Goal: Task Accomplishment & Management: Manage account settings

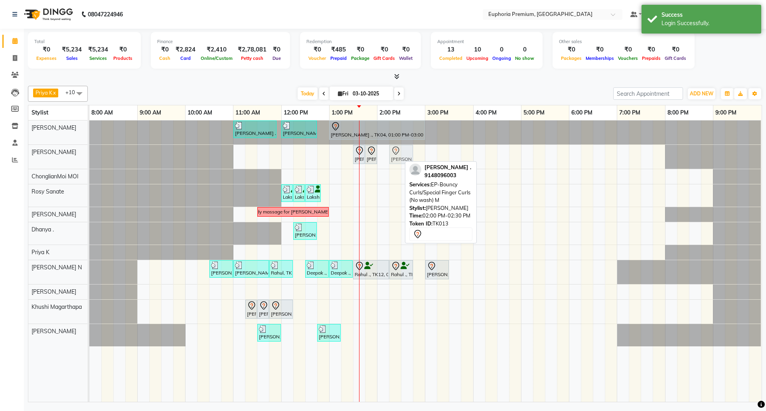
drag, startPoint x: 388, startPoint y: 154, endPoint x: 395, endPoint y: 155, distance: 6.8
click at [89, 155] on div "[PERSON_NAME] ., TK13, 01:30 PM-01:45 PM, EP-Shampoo (Wella) [PERSON_NAME] ., T…" at bounding box center [89, 157] width 0 height 24
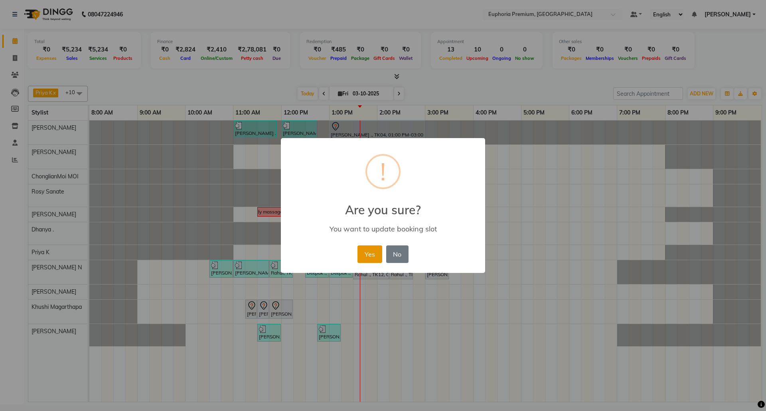
click at [370, 249] on button "Yes" at bounding box center [370, 254] width 24 height 18
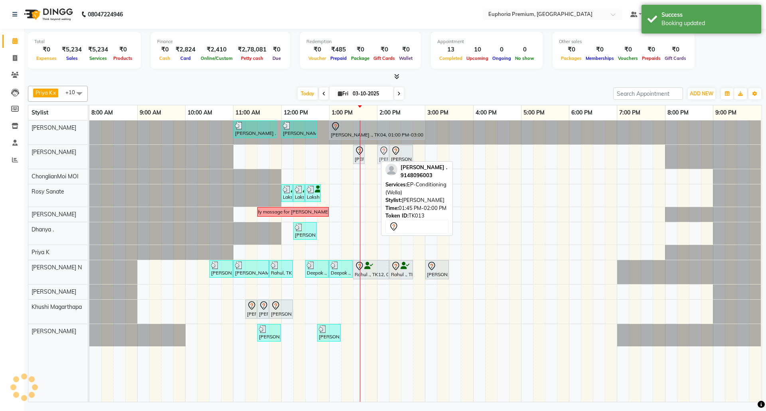
drag, startPoint x: 370, startPoint y: 152, endPoint x: 378, endPoint y: 152, distance: 8.0
click at [89, 153] on div "[PERSON_NAME] ., TK13, 01:30 PM-01:45 PM, EP-Shampoo (Wella) [PERSON_NAME] ., T…" at bounding box center [89, 157] width 0 height 24
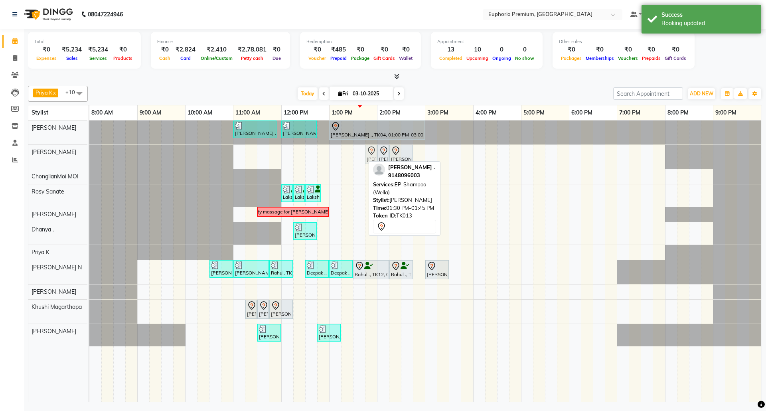
drag, startPoint x: 361, startPoint y: 153, endPoint x: 369, endPoint y: 156, distance: 8.3
click at [89, 156] on div "[PERSON_NAME] ., TK13, 01:30 PM-01:45 PM, EP-Shampoo (Wella) [PERSON_NAME] ., T…" at bounding box center [89, 157] width 0 height 24
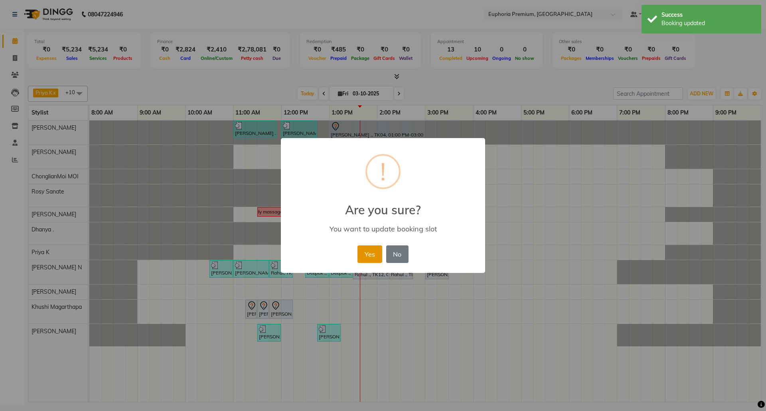
click at [364, 254] on button "Yes" at bounding box center [370, 254] width 24 height 18
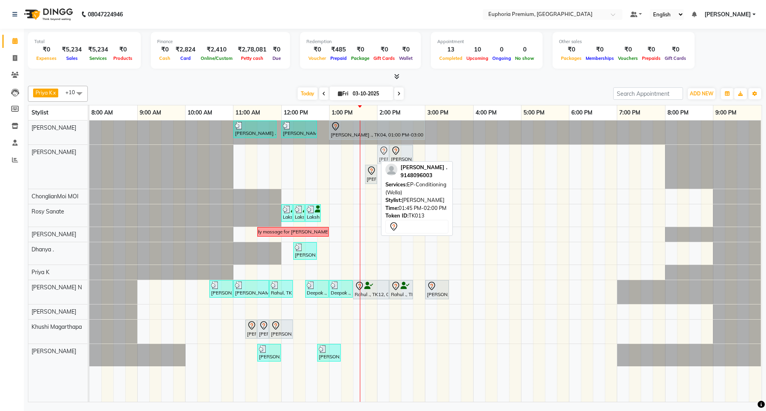
drag, startPoint x: 372, startPoint y: 155, endPoint x: 379, endPoint y: 156, distance: 7.4
click at [89, 156] on div "[PERSON_NAME] ., TK13, 01:45 PM-02:00 PM, EP-Conditioning (Wella) [PERSON_NAME]…" at bounding box center [89, 167] width 0 height 44
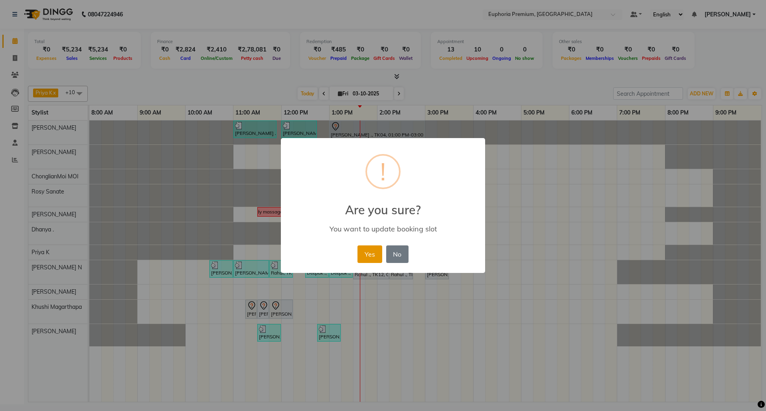
click at [374, 250] on button "Yes" at bounding box center [370, 254] width 24 height 18
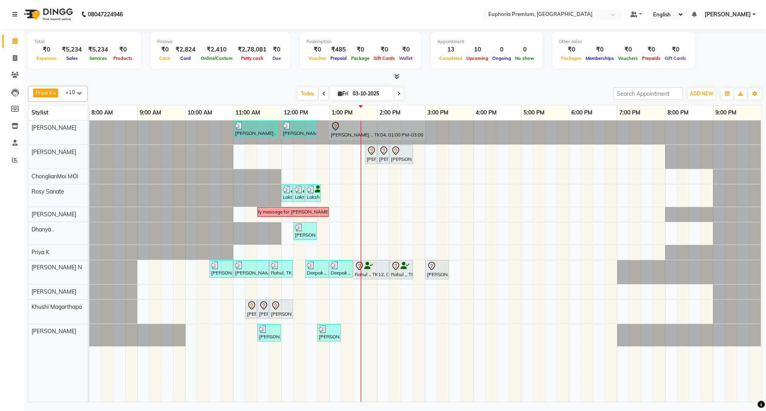
click at [431, 241] on div "[PERSON_NAME] ., TK06, 11:00 AM-11:55 AM, EP-Derma infusion treatment Pedi [PER…" at bounding box center [425, 261] width 672 height 281
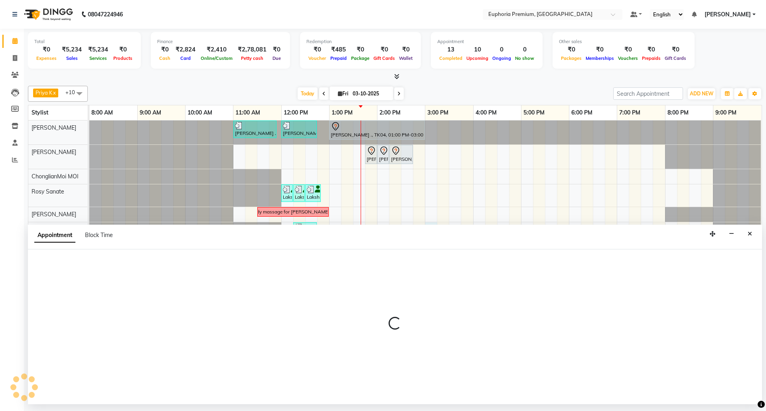
select select "71607"
select select "900"
select select "tentative"
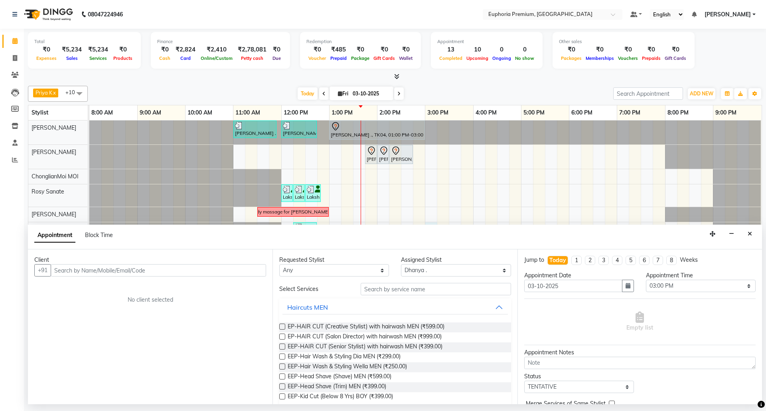
click at [157, 273] on input "text" at bounding box center [158, 270] width 215 height 12
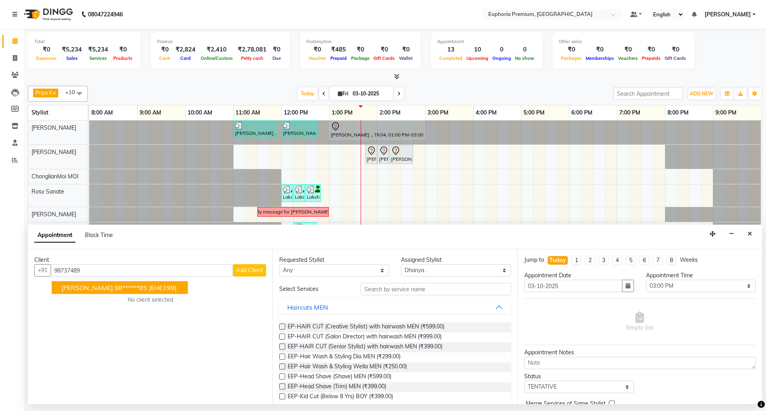
click at [119, 291] on ngb-highlight "98******85" at bounding box center [131, 288] width 33 height 8
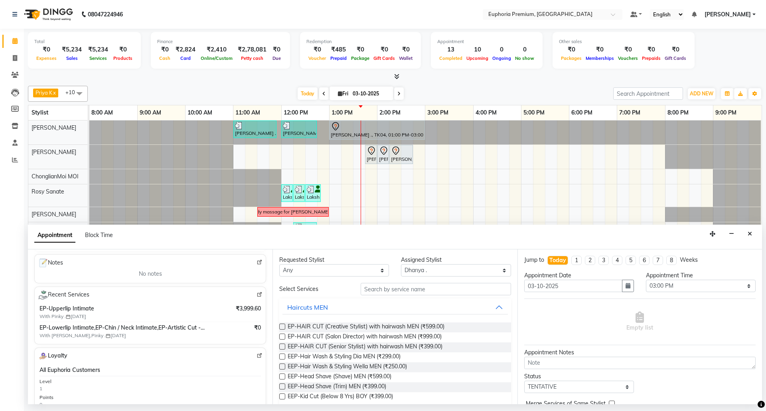
scroll to position [93, 0]
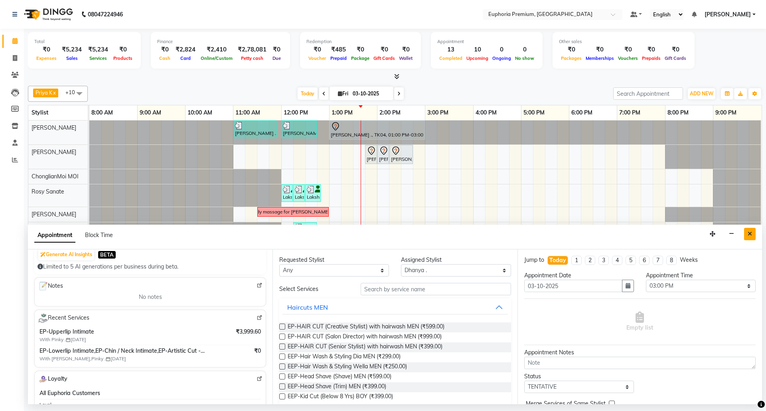
type input "98******85"
click at [746, 238] on button "Close" at bounding box center [750, 234] width 12 height 12
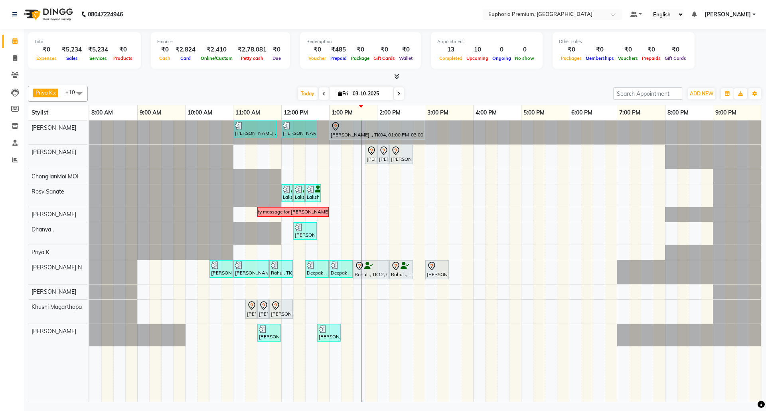
click at [394, 95] on span at bounding box center [399, 93] width 10 height 12
type input "04-10-2025"
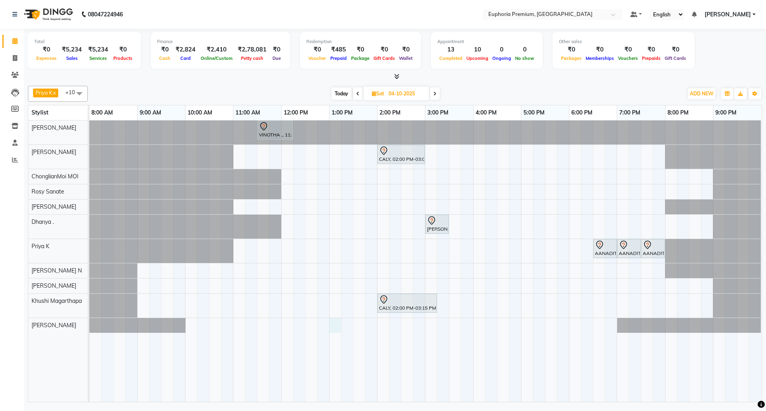
click at [331, 328] on div "VINOTHA ., 11:30 AM-12:15 PM, EP-HAIR CUT (Salon Director) with hairwash MEN CA…" at bounding box center [425, 261] width 672 height 281
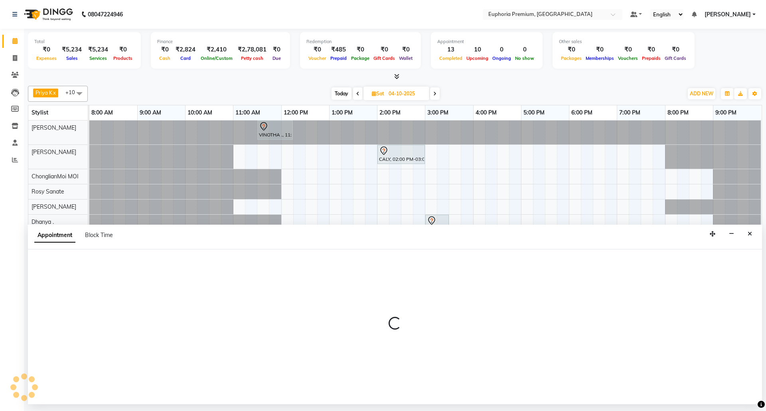
select select "91236"
select select "780"
select select "tentative"
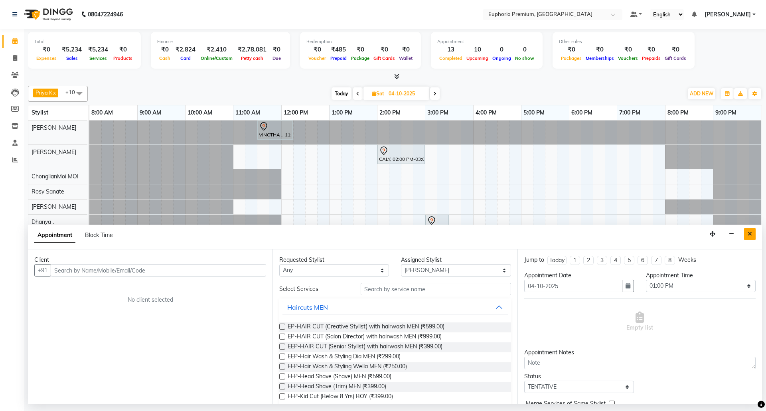
click at [751, 235] on icon "Close" at bounding box center [750, 234] width 4 height 6
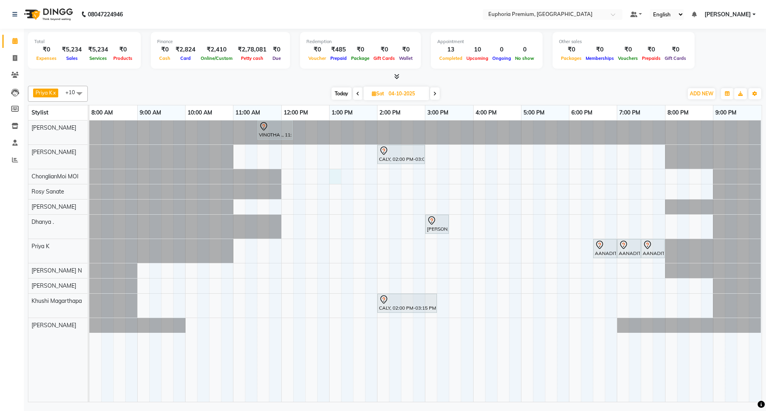
click at [331, 176] on div "VINOTHA ., 11:30 AM-12:15 PM, EP-HAIR CUT (Salon Director) with hairwash MEN CA…" at bounding box center [425, 261] width 672 height 281
select select "71597"
select select "780"
select select "tentative"
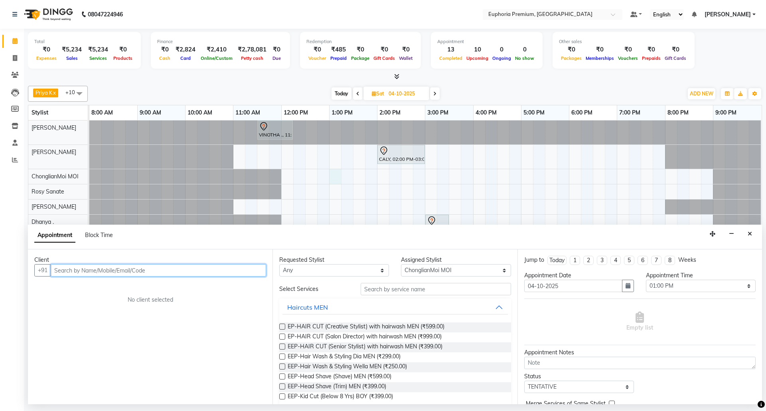
click at [236, 271] on input "text" at bounding box center [158, 270] width 215 height 12
click at [211, 271] on input "text" at bounding box center [158, 270] width 215 height 12
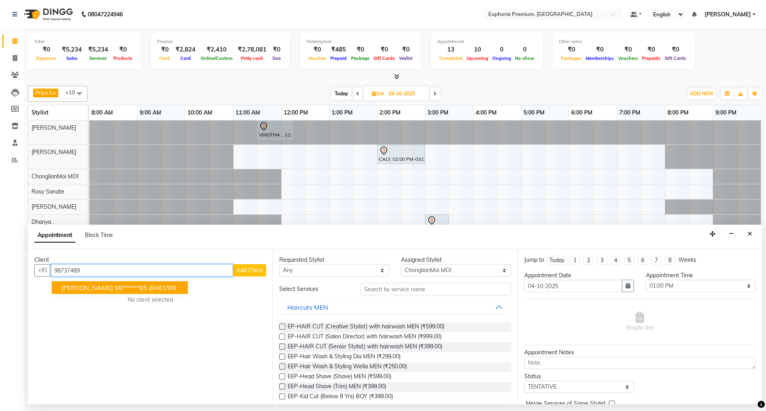
click at [152, 288] on button "[PERSON_NAME] 98******85 (EHE199)" at bounding box center [120, 287] width 136 height 13
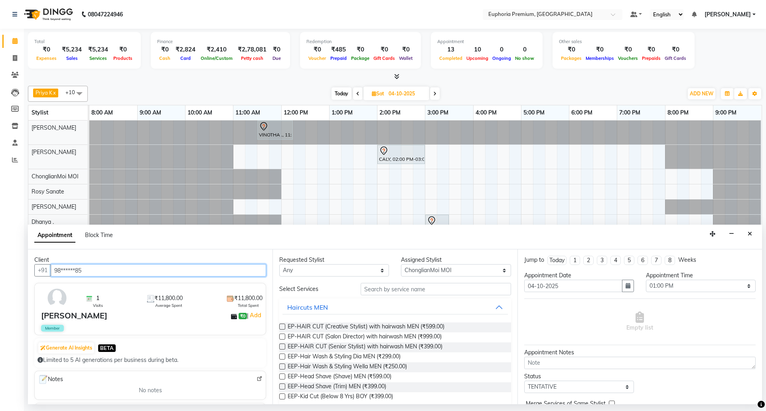
type input "98******85"
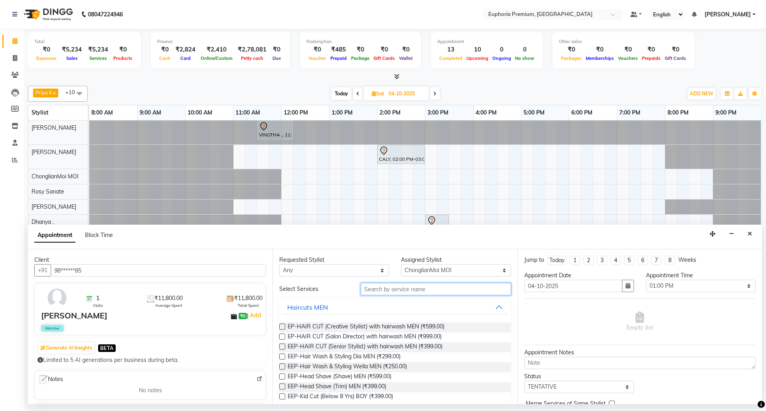
click at [401, 289] on input "text" at bounding box center [436, 289] width 150 height 12
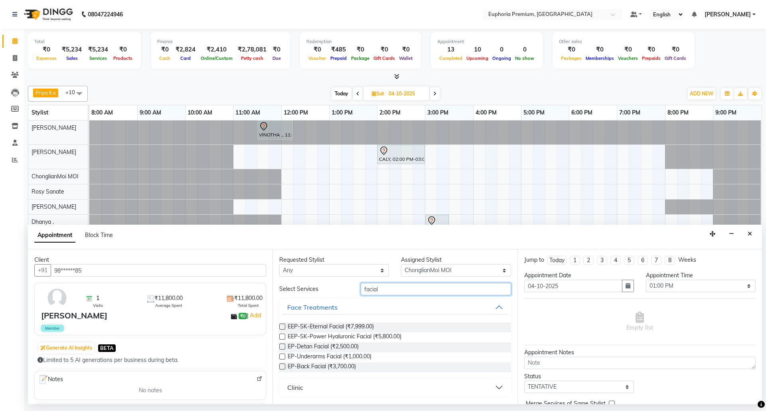
type input "facial"
click at [286, 346] on div "EP-Detan Facial (₹2,500.00)" at bounding box center [394, 347] width 231 height 10
click at [281, 348] on label at bounding box center [282, 347] width 6 height 6
click at [281, 348] on input "checkbox" at bounding box center [281, 347] width 5 height 5
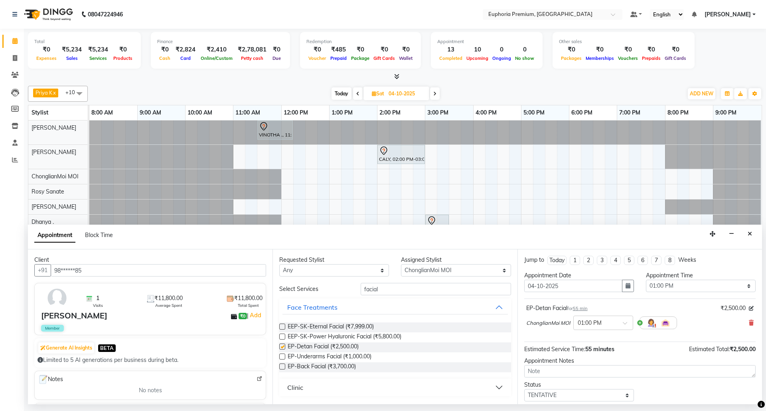
checkbox input "false"
click at [465, 271] on select "Select [PERSON_NAME] N [PERSON_NAME] N ChonglianMoi MOI [PERSON_NAME] . [PERSON…" at bounding box center [456, 270] width 110 height 12
select select "91236"
click at [401, 265] on select "Select [PERSON_NAME] N [PERSON_NAME] N ChonglianMoi MOI [PERSON_NAME] . [PERSON…" at bounding box center [456, 270] width 110 height 12
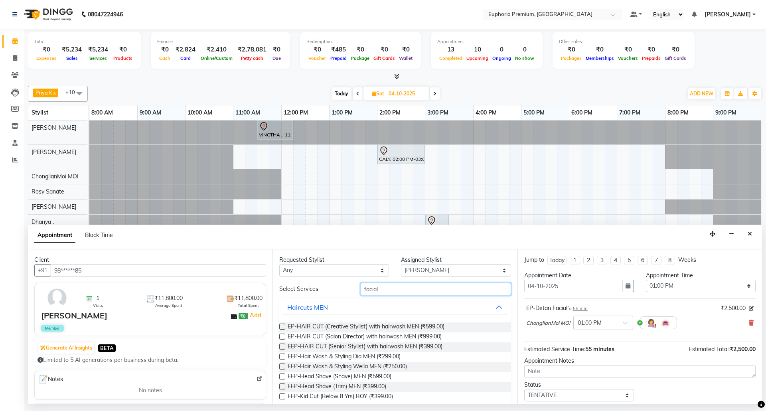
click at [407, 290] on input "facial" at bounding box center [436, 289] width 150 height 12
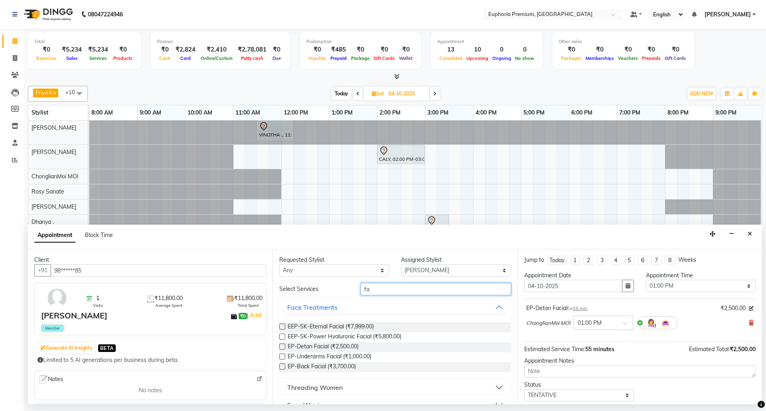
type input "f"
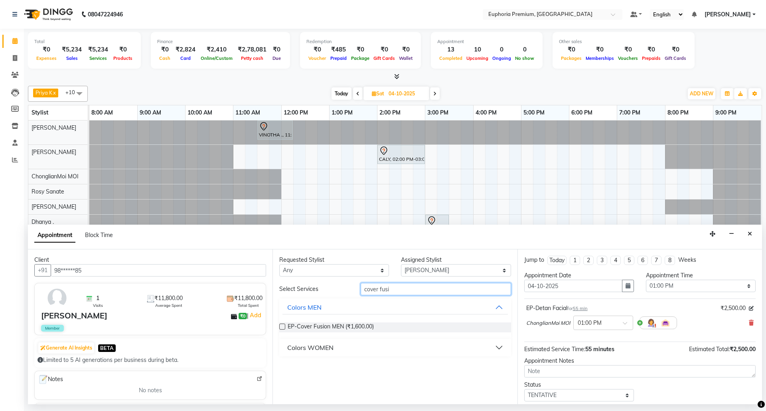
type input "cover fusi"
click at [307, 347] on div "Colors WOMEN" at bounding box center [310, 348] width 46 height 10
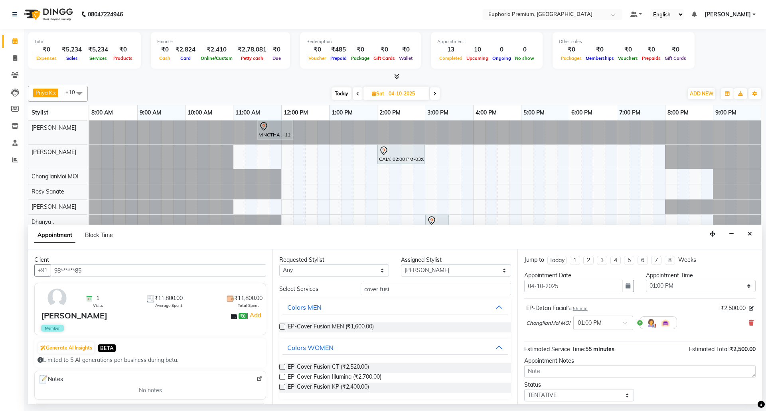
click at [283, 368] on label at bounding box center [282, 367] width 6 height 6
click at [283, 368] on input "checkbox" at bounding box center [281, 367] width 5 height 5
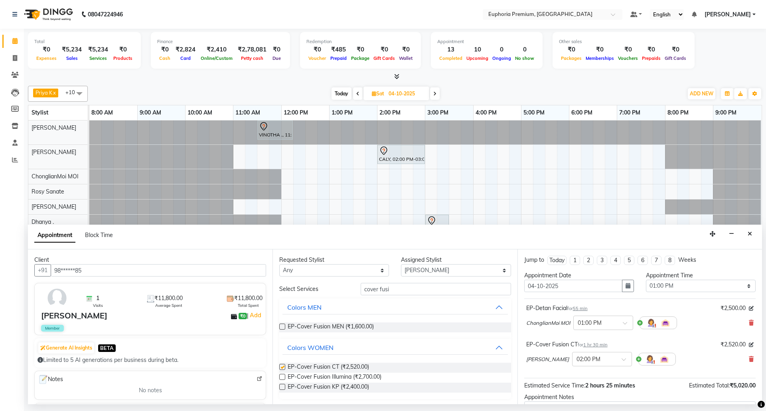
checkbox input "false"
click at [398, 290] on input "cover fusi" at bounding box center [436, 289] width 150 height 12
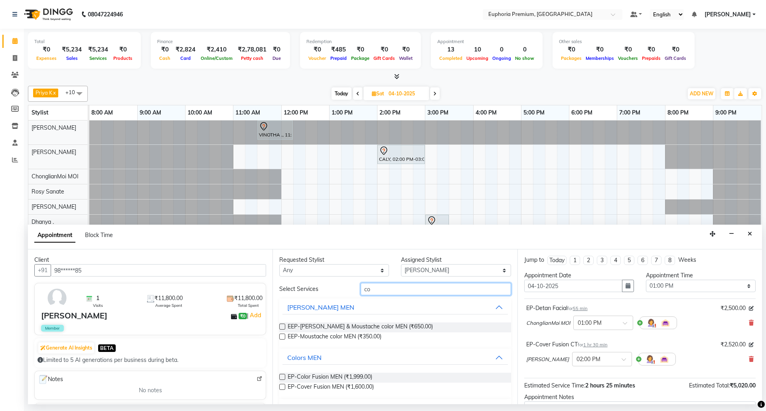
type input "c"
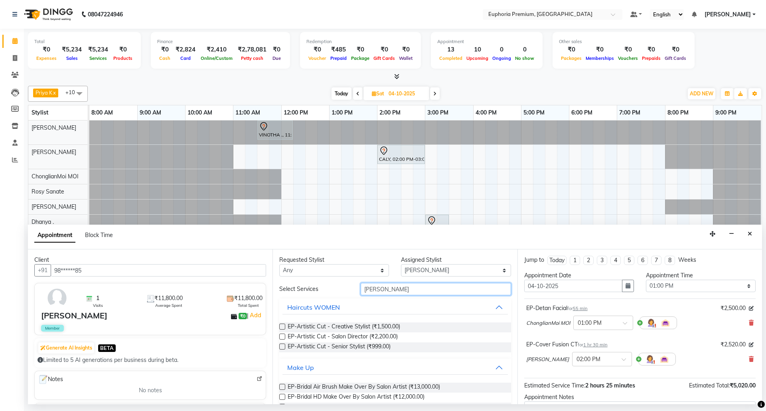
type input "[PERSON_NAME]"
click at [283, 350] on label at bounding box center [282, 347] width 6 height 6
click at [283, 350] on input "checkbox" at bounding box center [281, 347] width 5 height 5
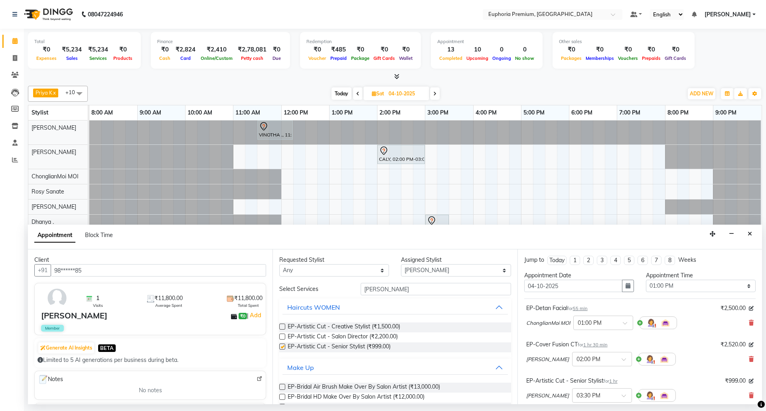
checkbox input "false"
click at [585, 310] on span "55 min" at bounding box center [580, 309] width 15 height 6
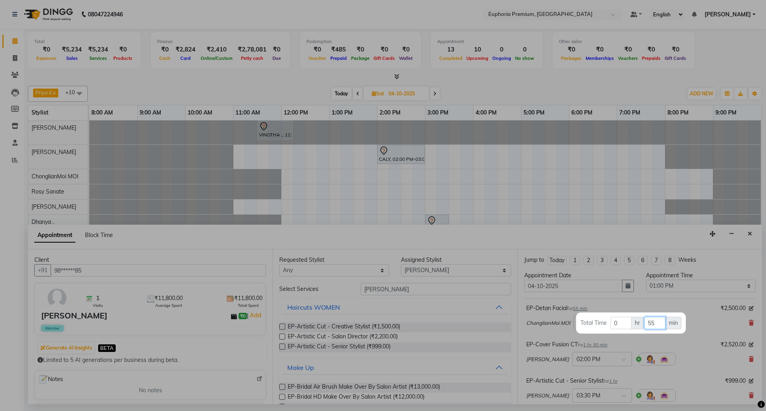
click at [654, 324] on input "55" at bounding box center [654, 323] width 21 height 12
type input "5"
click at [621, 326] on input "0" at bounding box center [621, 323] width 21 height 12
type input "1"
click at [679, 341] on div at bounding box center [383, 205] width 766 height 411
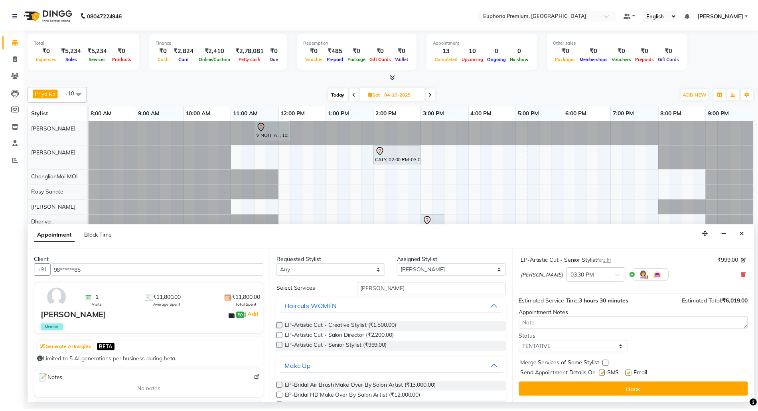
scroll to position [121, 0]
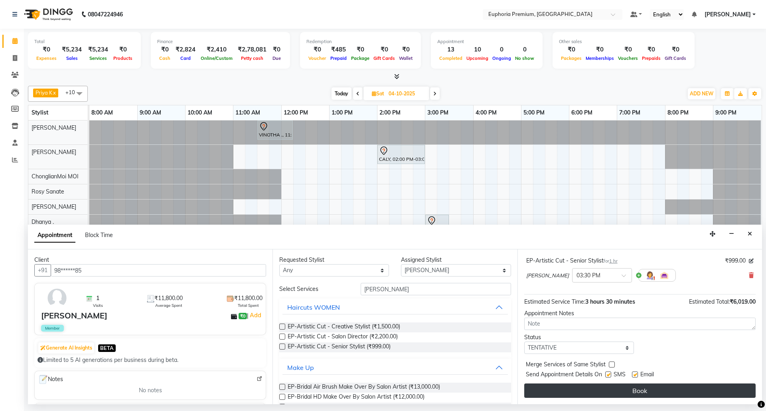
click at [653, 387] on button "Book" at bounding box center [639, 391] width 231 height 14
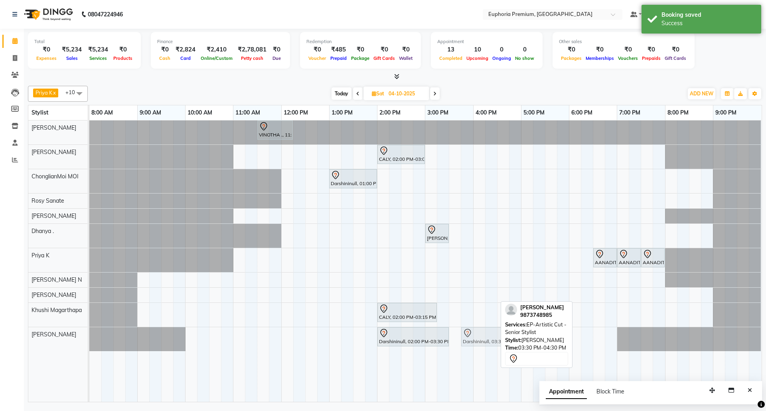
drag, startPoint x: 481, startPoint y: 338, endPoint x: 491, endPoint y: 337, distance: 10.1
click at [89, 337] on div "Darshininull, 02:00 PM-03:30 PM, EP-Cover Fusion CT Darshininull, 03:30 PM-04:3…" at bounding box center [89, 339] width 0 height 24
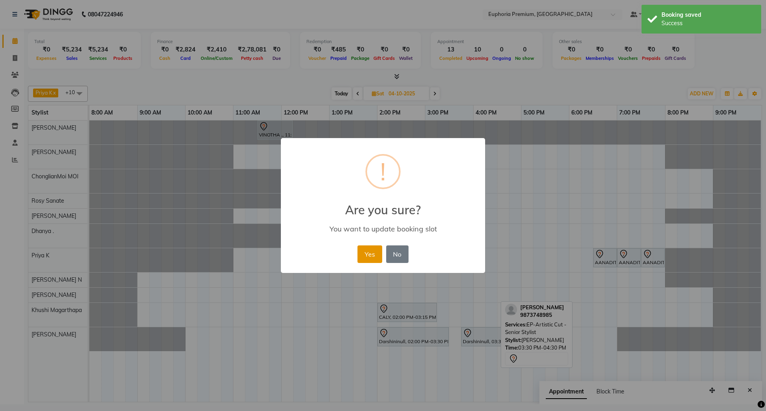
click at [372, 256] on button "Yes" at bounding box center [370, 254] width 24 height 18
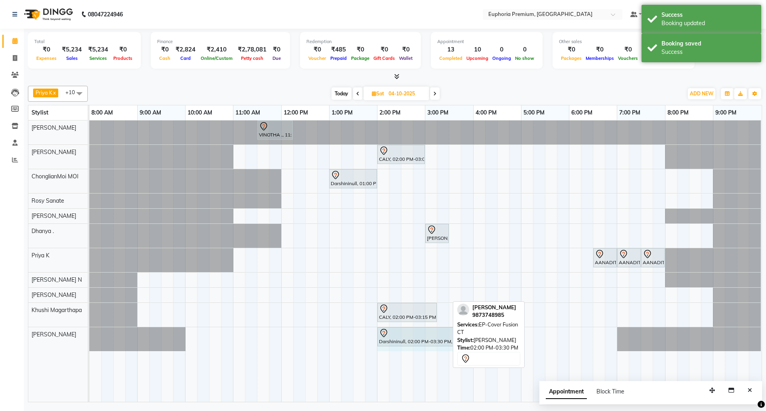
drag, startPoint x: 447, startPoint y: 338, endPoint x: 453, endPoint y: 337, distance: 5.6
click at [454, 338] on div "Priya K x ChonglianMoi MOI x Dhanya . x Shishi L x [PERSON_NAME] x [PERSON_NAME…" at bounding box center [395, 243] width 734 height 320
click at [754, 394] on button "Close" at bounding box center [750, 390] width 12 height 12
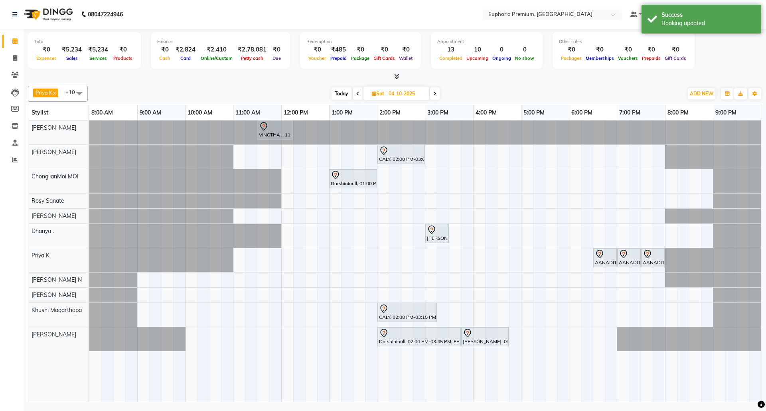
click at [339, 96] on span "Today" at bounding box center [342, 93] width 20 height 12
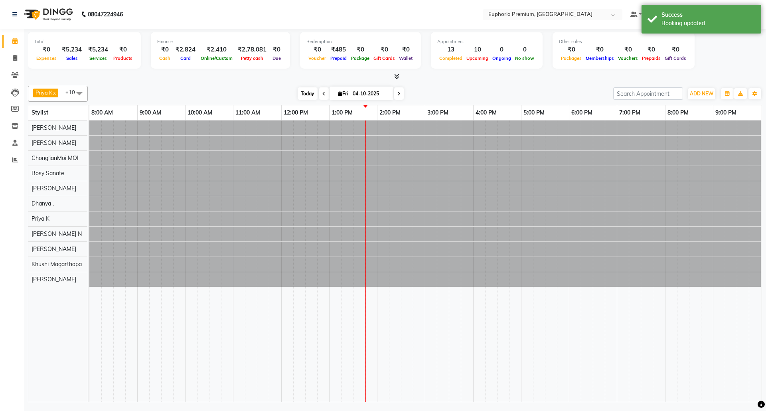
type input "03-10-2025"
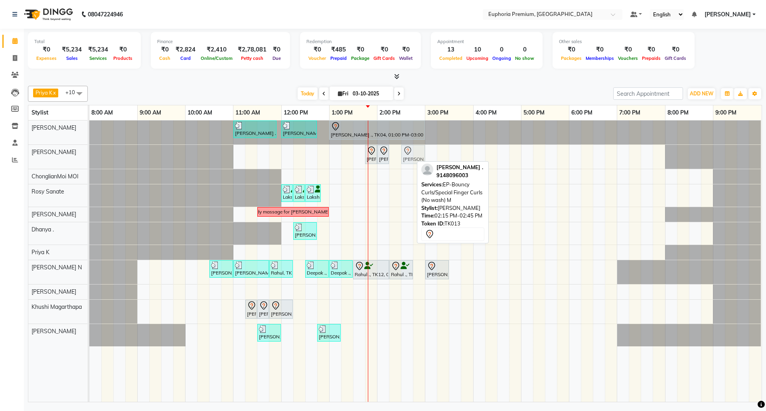
click at [89, 153] on div "[PERSON_NAME] ., TK13, 01:45 PM-02:00 PM, EP-Shampoo (Wella) [PERSON_NAME] ., T…" at bounding box center [89, 157] width 0 height 24
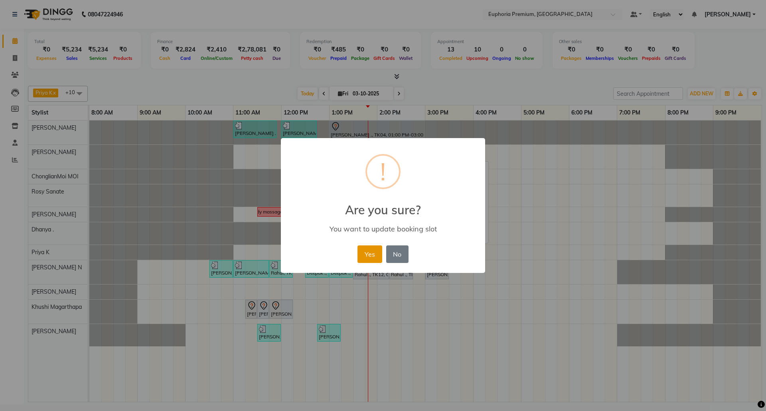
click at [368, 249] on button "Yes" at bounding box center [370, 254] width 24 height 18
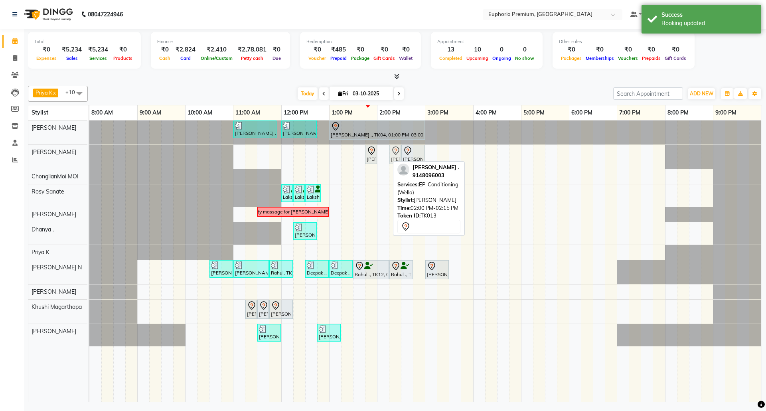
drag, startPoint x: 384, startPoint y: 157, endPoint x: 391, endPoint y: 156, distance: 7.6
click at [89, 156] on div "[PERSON_NAME] ., TK13, 01:45 PM-02:00 PM, EP-Shampoo (Wella) [PERSON_NAME] ., T…" at bounding box center [89, 157] width 0 height 24
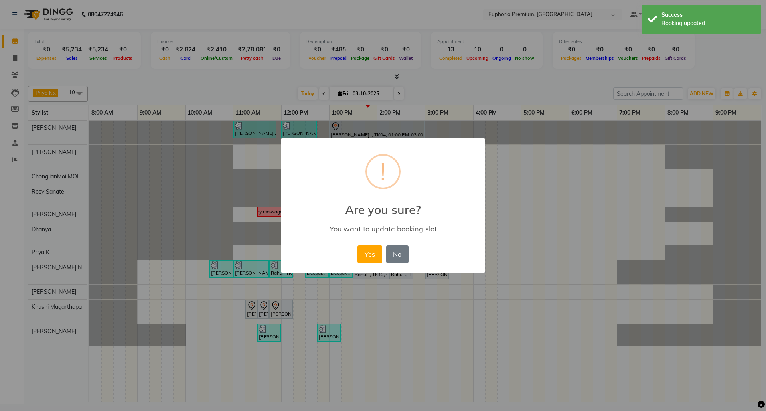
drag, startPoint x: 370, startPoint y: 254, endPoint x: 358, endPoint y: 196, distance: 59.4
click at [370, 253] on button "Yes" at bounding box center [370, 254] width 24 height 18
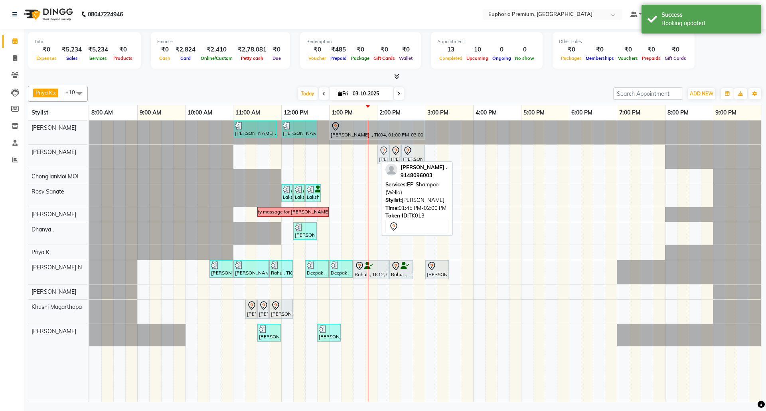
drag, startPoint x: 371, startPoint y: 158, endPoint x: 379, endPoint y: 158, distance: 8.4
click at [89, 158] on div "[PERSON_NAME] ., TK13, 01:45 PM-02:00 PM, EP-Shampoo (Wella) [PERSON_NAME] ., T…" at bounding box center [89, 157] width 0 height 24
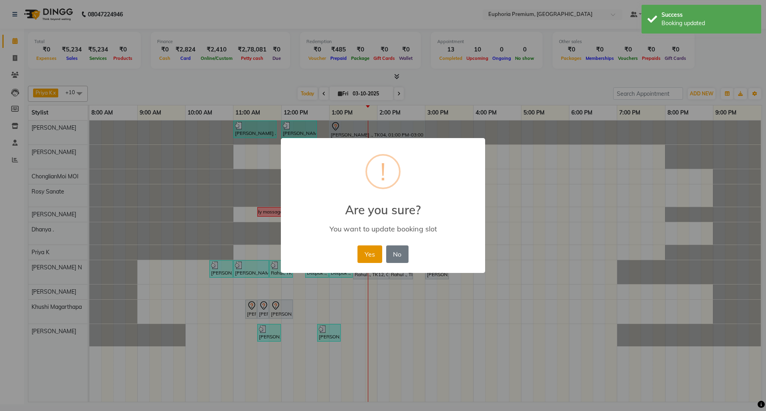
click at [372, 251] on button "Yes" at bounding box center [370, 254] width 24 height 18
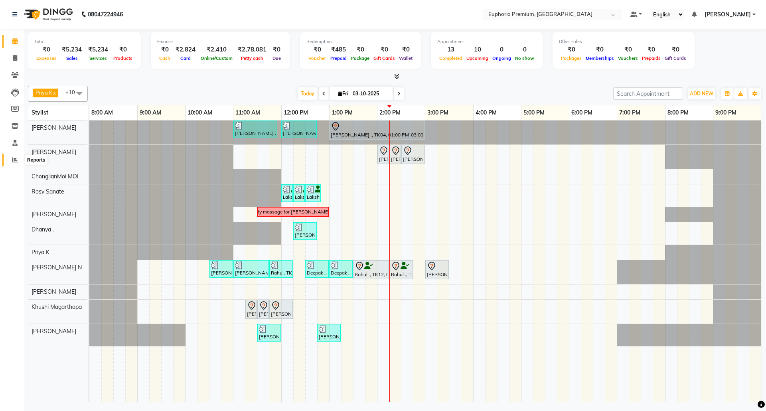
click at [13, 158] on icon at bounding box center [15, 160] width 6 height 6
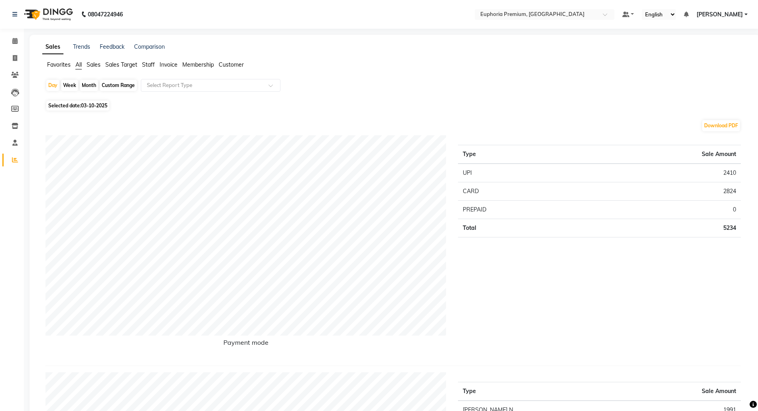
click at [119, 70] on div "Favorites All Sales Sales Target Staff Invoice Membership Customer" at bounding box center [394, 68] width 717 height 15
click at [153, 66] on span "Staff" at bounding box center [148, 64] width 13 height 7
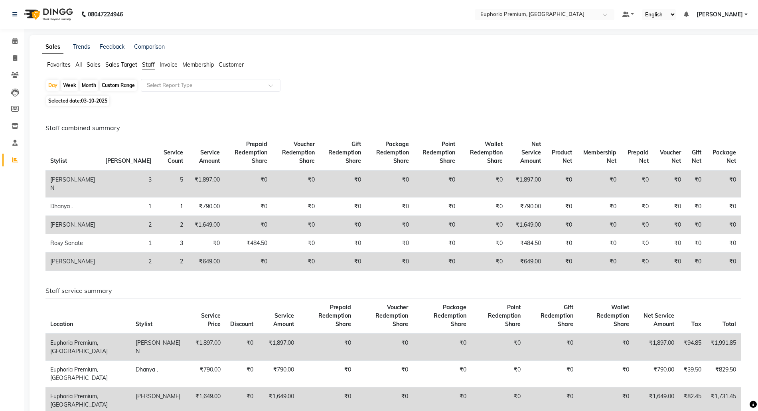
click at [113, 88] on div "Custom Range" at bounding box center [118, 85] width 37 height 11
select select "10"
select select "2025"
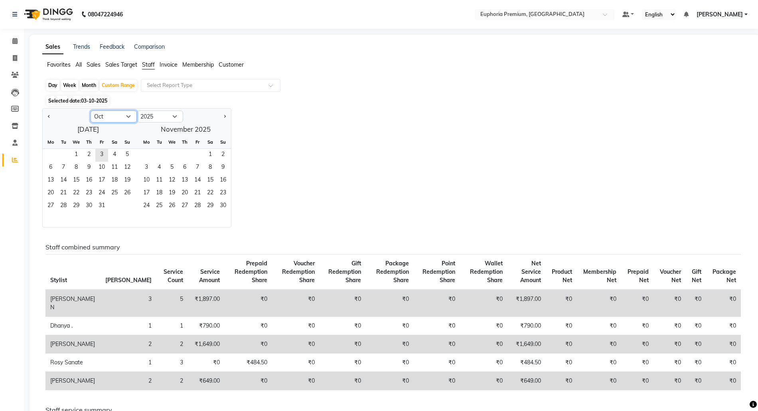
drag, startPoint x: 129, startPoint y: 118, endPoint x: 132, endPoint y: 122, distance: 5.1
click at [129, 118] on select "Jan Feb Mar Apr May Jun [DATE] Aug Sep Oct Nov Dec" at bounding box center [114, 117] width 46 height 12
select select "9"
click at [91, 111] on select "Jan Feb Mar Apr May Jun [DATE] Aug Sep Oct Nov Dec" at bounding box center [114, 117] width 46 height 12
click at [51, 203] on span "29" at bounding box center [50, 206] width 13 height 13
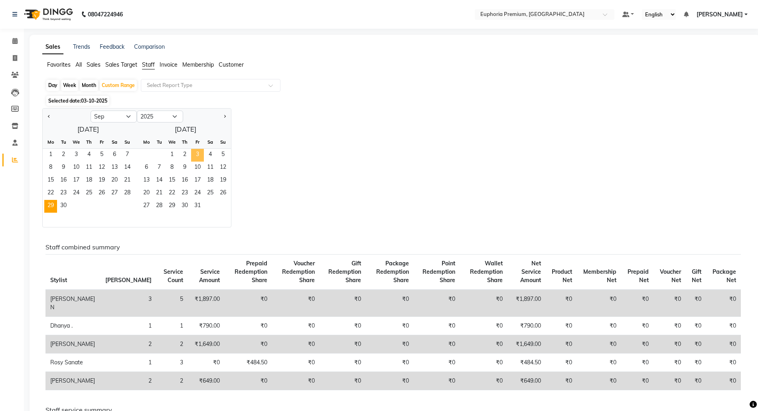
click at [200, 154] on span "3" at bounding box center [197, 155] width 13 height 13
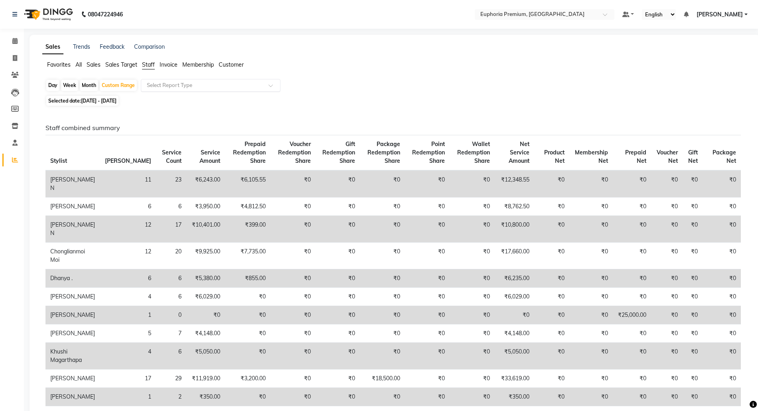
click at [248, 88] on input "text" at bounding box center [202, 85] width 115 height 8
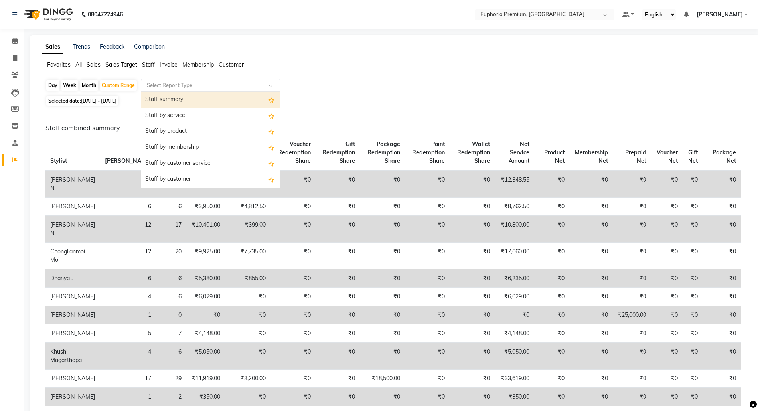
click at [231, 101] on div "Staff summary" at bounding box center [210, 100] width 139 height 16
select select "full_report"
select select "csv"
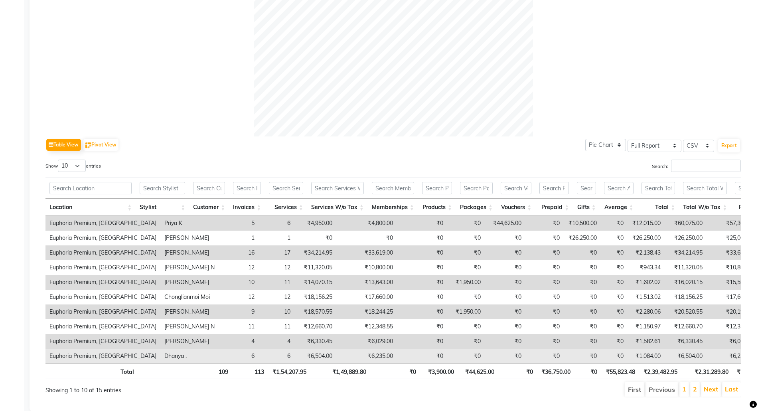
scroll to position [297, 0]
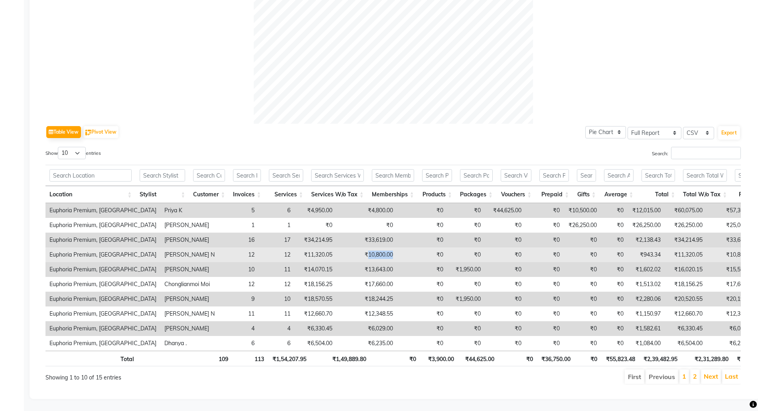
drag, startPoint x: 366, startPoint y: 238, endPoint x: 339, endPoint y: 233, distance: 26.8
click at [339, 247] on td "₹10,800.00" at bounding box center [366, 254] width 61 height 15
click at [397, 247] on td "₹0" at bounding box center [422, 254] width 50 height 15
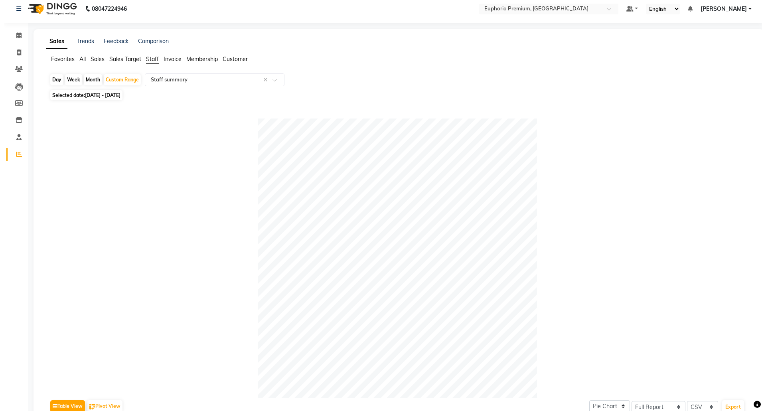
scroll to position [0, 0]
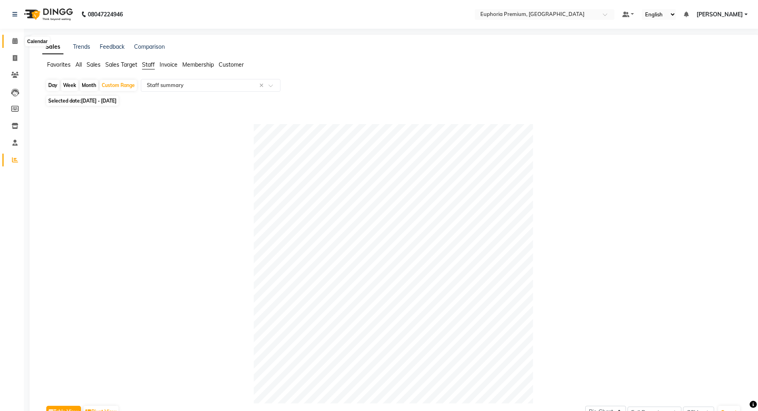
click at [16, 42] on icon at bounding box center [14, 41] width 5 height 6
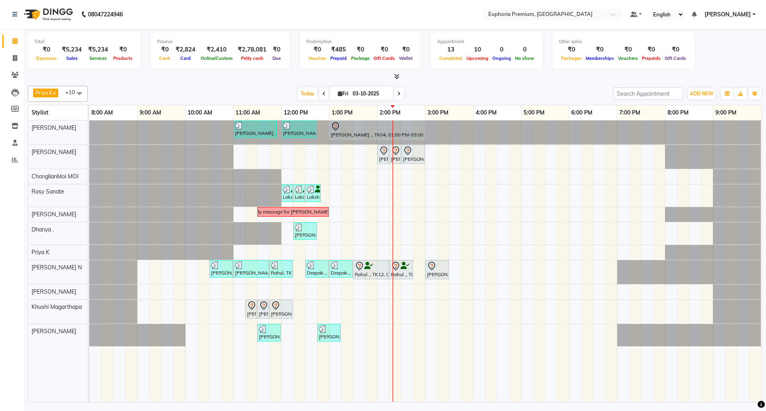
click at [390, 93] on div "[DATE] [DATE]" at bounding box center [351, 94] width 108 height 12
click at [397, 93] on icon at bounding box center [398, 93] width 3 height 5
type input "04-10-2025"
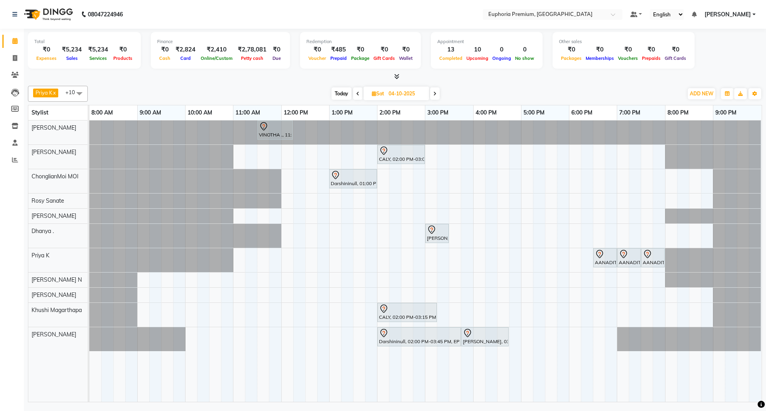
click at [83, 91] on span at bounding box center [79, 93] width 16 height 15
click at [40, 171] on div "[PERSON_NAME] N" at bounding box center [57, 175] width 51 height 17
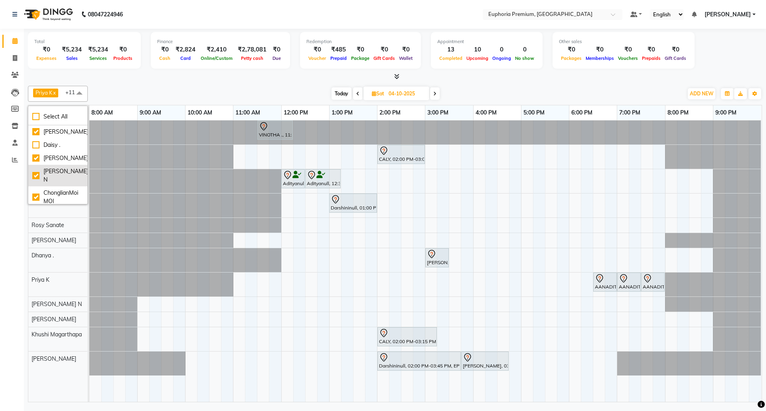
click at [34, 171] on div "[PERSON_NAME] N" at bounding box center [57, 175] width 51 height 17
checkbox input "false"
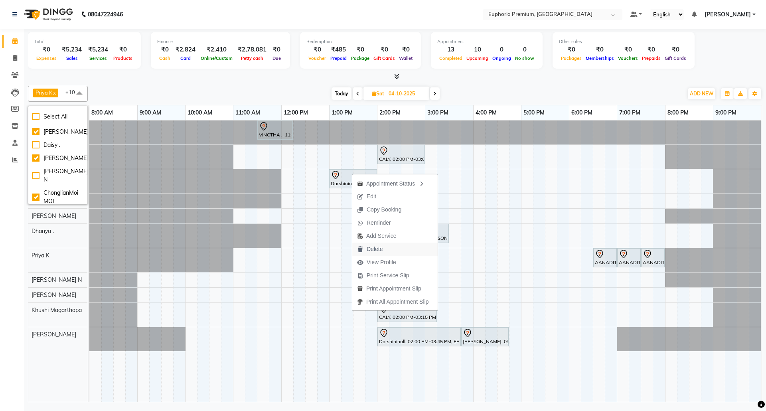
click at [378, 249] on span "Delete" at bounding box center [375, 249] width 16 height 8
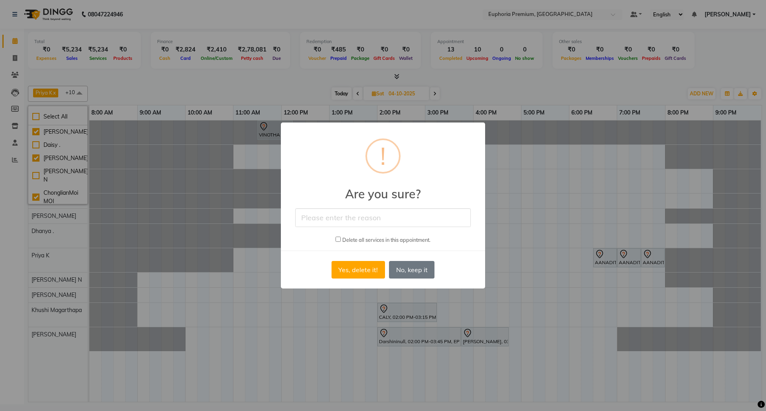
click at [358, 217] on input "text" at bounding box center [383, 217] width 176 height 19
type input "Will come next week"
click at [368, 270] on button "Yes, delete it!" at bounding box center [358, 270] width 53 height 18
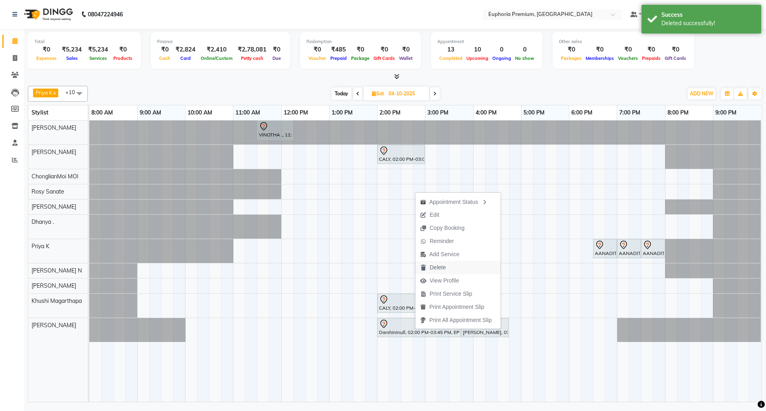
click at [445, 267] on span "Delete" at bounding box center [438, 267] width 16 height 8
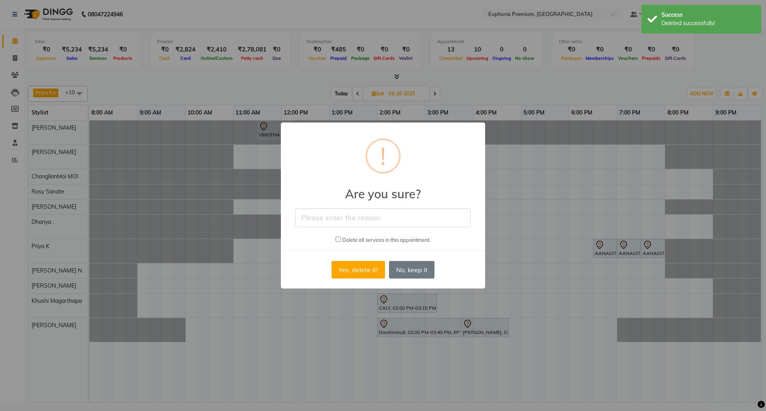
click at [341, 221] on input "text" at bounding box center [383, 217] width 176 height 19
type input "Will come next week"
click at [366, 264] on button "Yes, delete it!" at bounding box center [358, 270] width 53 height 18
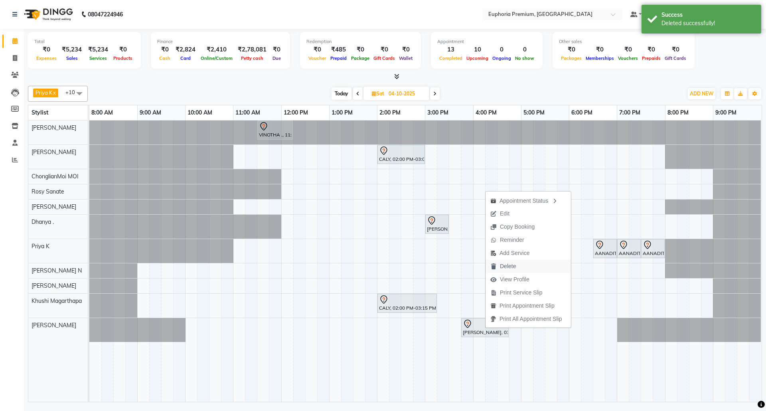
click at [513, 264] on span "Delete" at bounding box center [508, 266] width 16 height 8
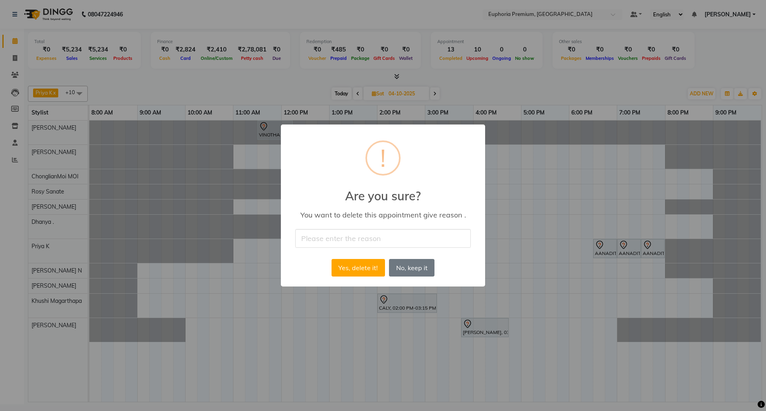
drag, startPoint x: 358, startPoint y: 237, endPoint x: 365, endPoint y: 238, distance: 6.6
click at [358, 237] on input "text" at bounding box center [383, 238] width 176 height 19
type input "Will come next week"
click at [352, 270] on button "Yes, delete it!" at bounding box center [358, 268] width 53 height 18
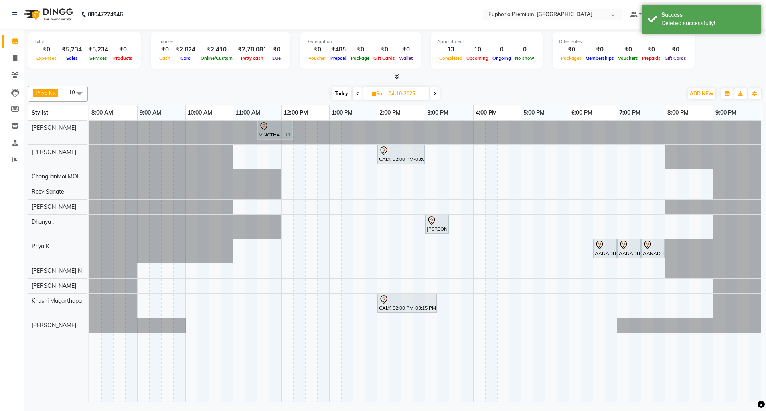
click at [341, 93] on span "Today" at bounding box center [342, 93] width 20 height 12
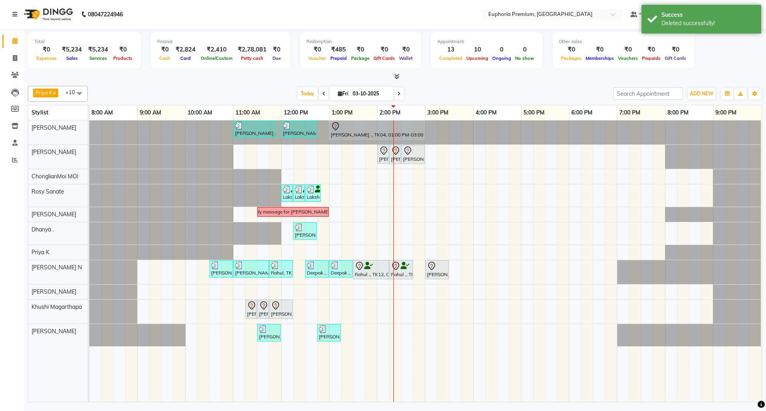
click at [397, 96] on icon at bounding box center [398, 93] width 3 height 5
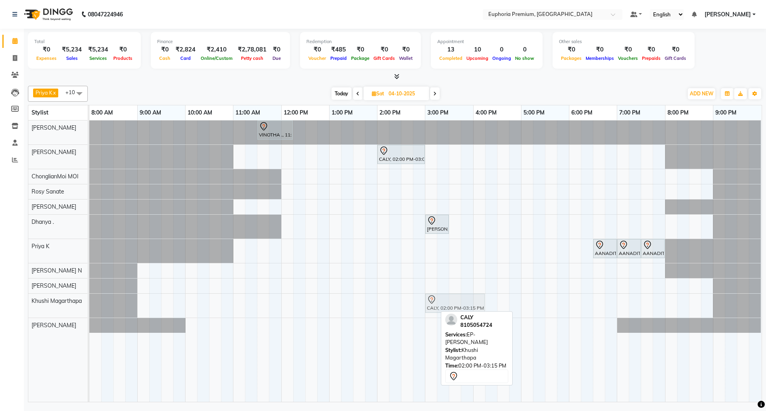
drag, startPoint x: 395, startPoint y: 310, endPoint x: 447, endPoint y: 308, distance: 51.9
click at [89, 308] on div "CALY, 02:00 PM-03:15 PM, EP-[PERSON_NAME] CALY, 02:00 PM-03:15 PM, EP-[PERSON_N…" at bounding box center [89, 306] width 0 height 24
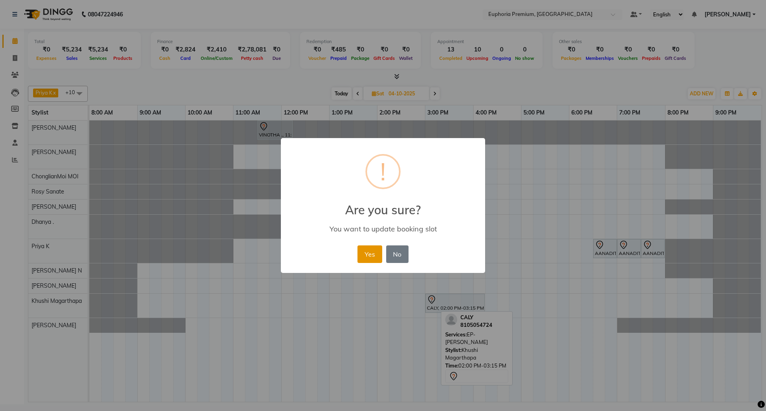
click at [378, 254] on button "Yes" at bounding box center [370, 254] width 24 height 18
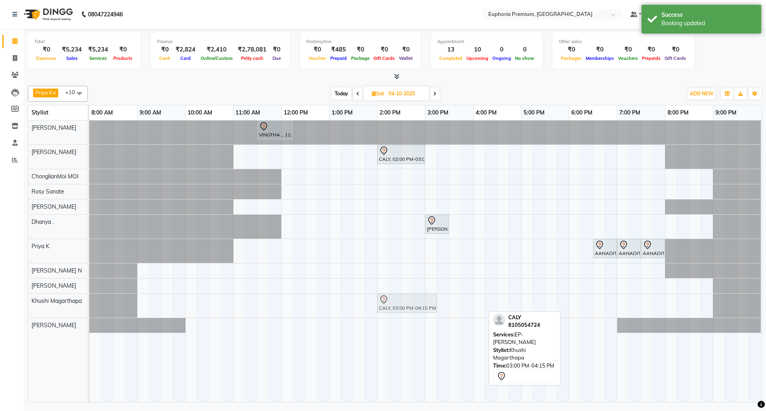
drag, startPoint x: 447, startPoint y: 303, endPoint x: 401, endPoint y: 306, distance: 46.0
click at [89, 306] on div "CALY, 03:00 PM-04:15 PM, EP-[PERSON_NAME] CALY, 03:00 PM-04:15 PM, EP-[PERSON_N…" at bounding box center [89, 306] width 0 height 24
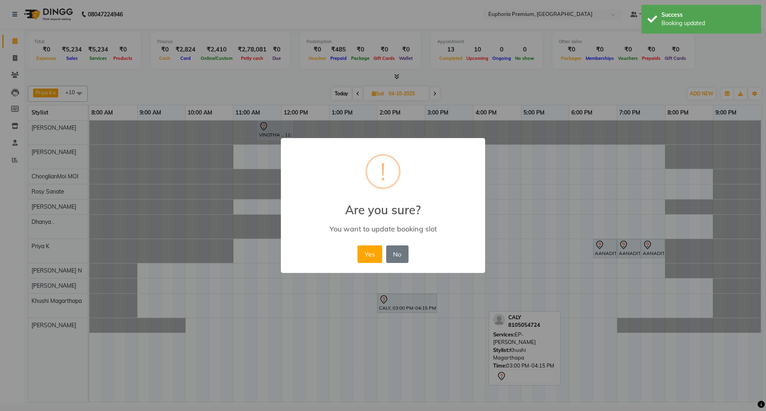
drag, startPoint x: 370, startPoint y: 265, endPoint x: 374, endPoint y: 232, distance: 33.5
click at [370, 262] on div "Yes No No" at bounding box center [383, 254] width 55 height 22
click at [371, 252] on button "Yes" at bounding box center [370, 254] width 24 height 18
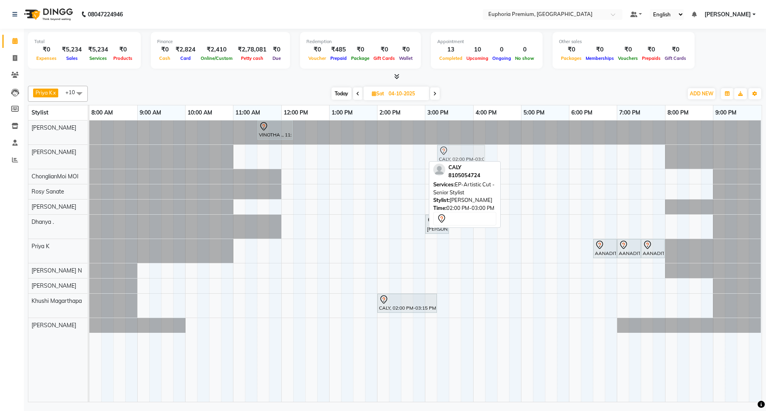
drag, startPoint x: 409, startPoint y: 152, endPoint x: 470, endPoint y: 157, distance: 61.2
click at [89, 157] on div "CALY, 02:00 PM-03:00 PM, EP-Artistic Cut - Senior Stylist CALY, 02:00 PM-03:00 …" at bounding box center [89, 157] width 0 height 24
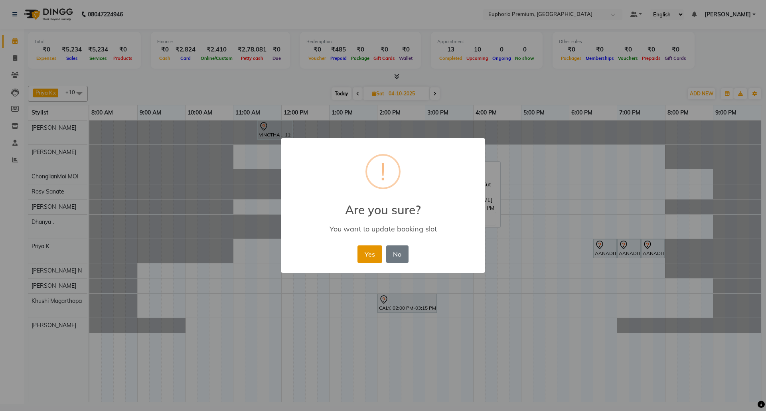
click at [371, 255] on button "Yes" at bounding box center [370, 254] width 24 height 18
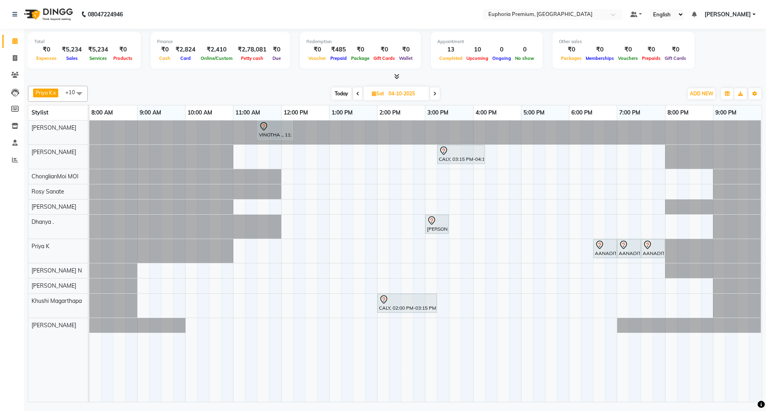
click at [344, 89] on span "Today" at bounding box center [342, 93] width 20 height 12
type input "03-10-2025"
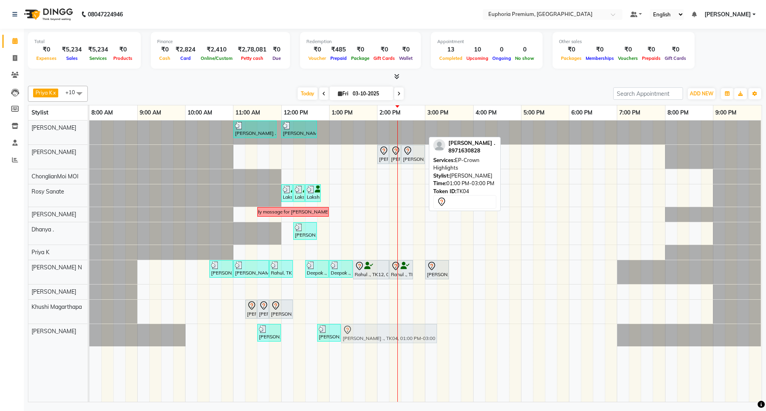
drag, startPoint x: 371, startPoint y: 128, endPoint x: 379, endPoint y: 332, distance: 204.1
click at [379, 332] on tbody "[PERSON_NAME] ., TK06, 11:00 AM-11:55 AM, EP-Derma infusion treatment Pedi [PER…" at bounding box center [425, 234] width 672 height 226
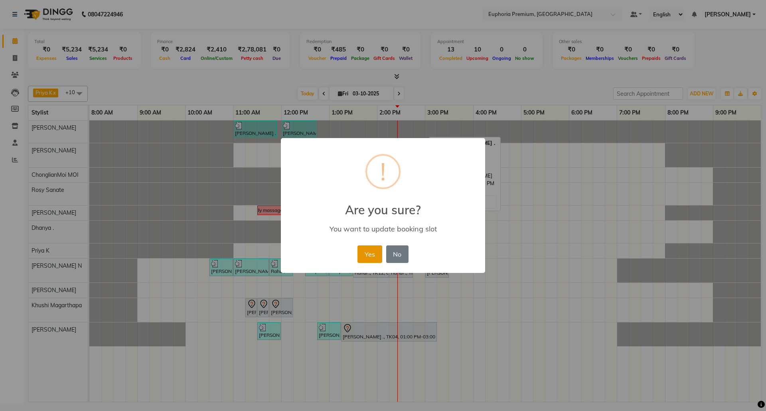
click at [372, 257] on button "Yes" at bounding box center [370, 254] width 24 height 18
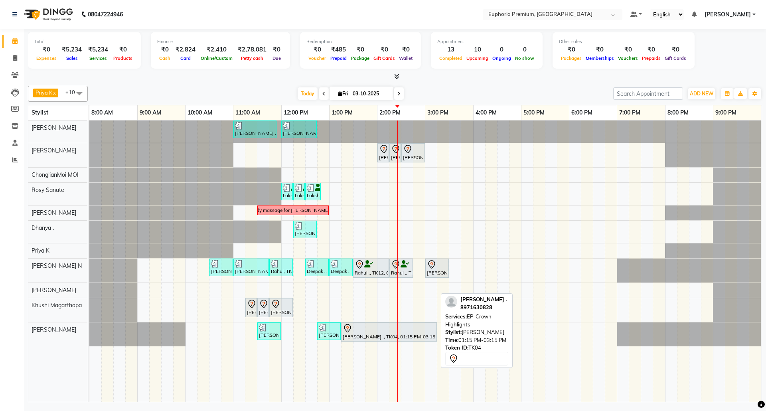
click at [374, 332] on div at bounding box center [389, 329] width 93 height 10
select select "7"
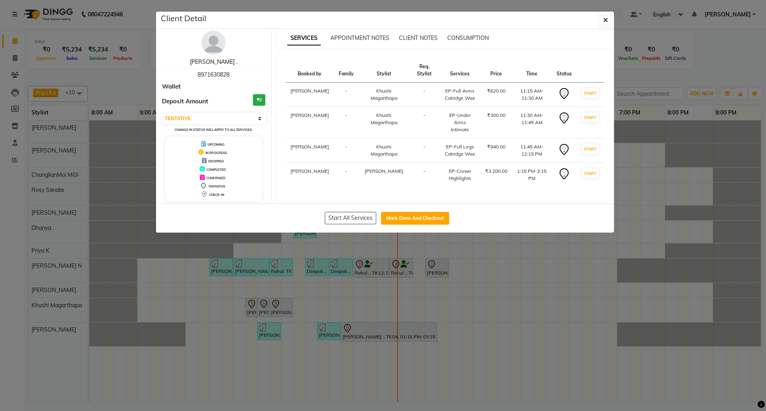
click at [210, 59] on link "[PERSON_NAME] ." at bounding box center [213, 61] width 47 height 7
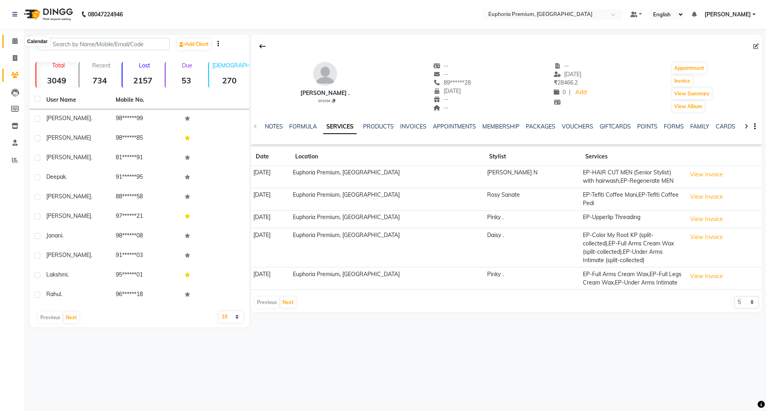
click at [17, 39] on icon at bounding box center [14, 41] width 5 height 6
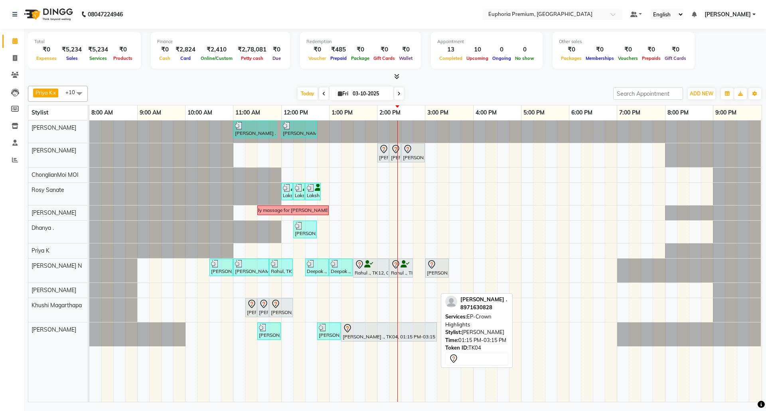
click at [378, 333] on div at bounding box center [389, 329] width 93 height 10
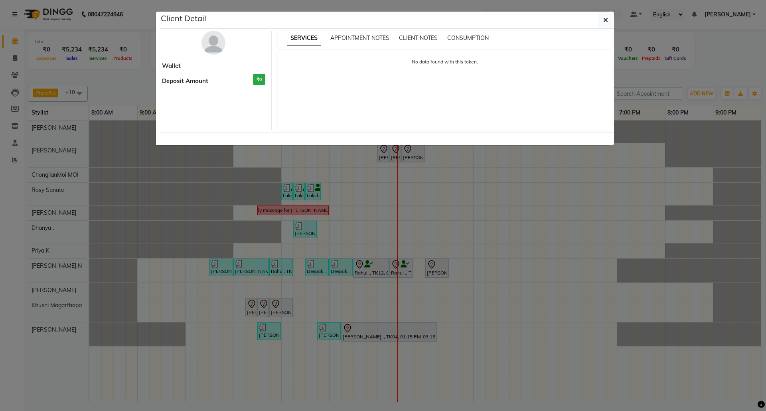
select select "7"
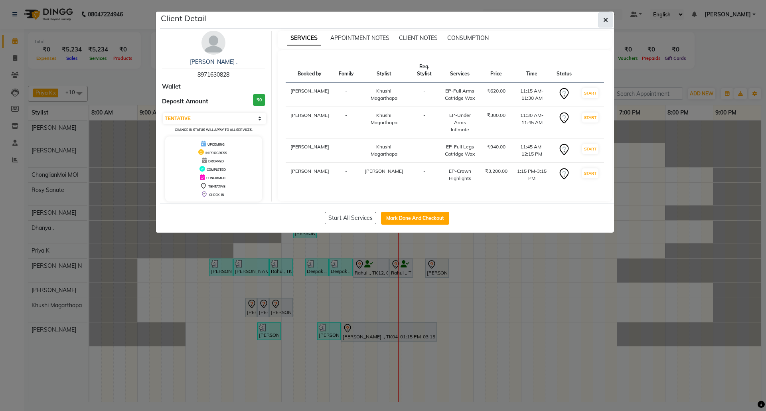
click at [605, 20] on icon "button" at bounding box center [605, 20] width 5 height 6
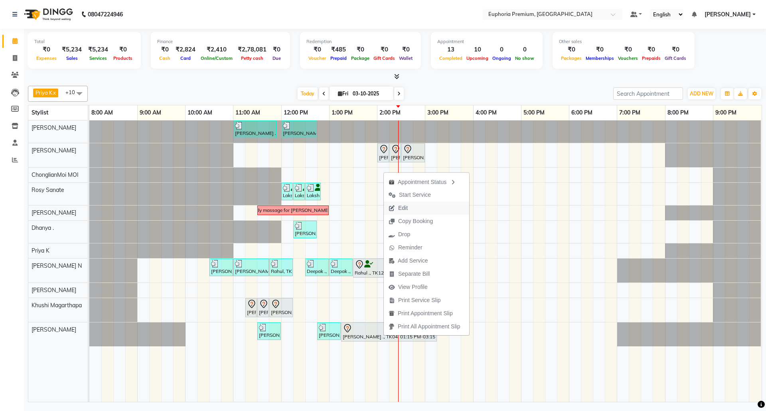
click at [411, 208] on span "Edit" at bounding box center [398, 208] width 29 height 13
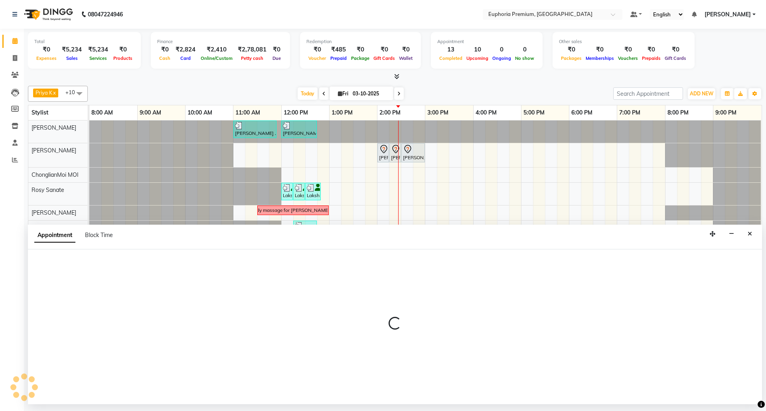
select select "675"
select select "tentative"
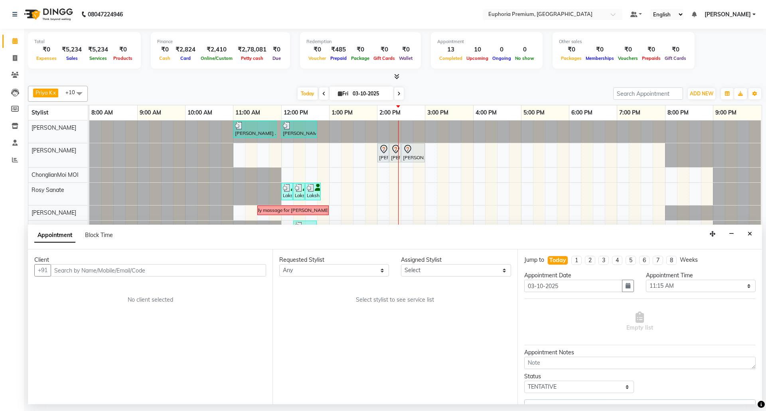
select select "91236"
select select
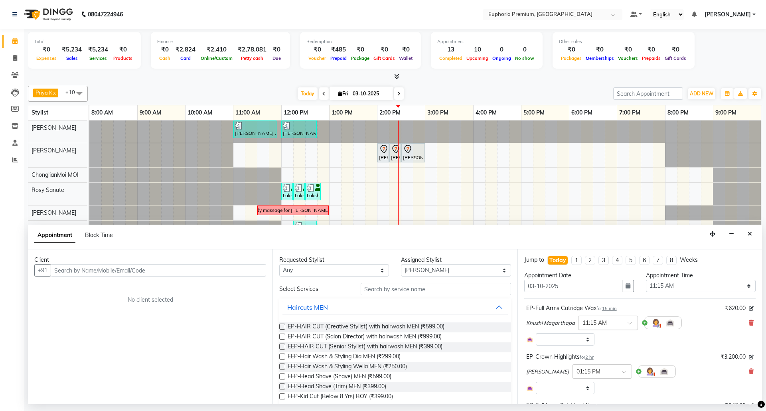
select select "4006"
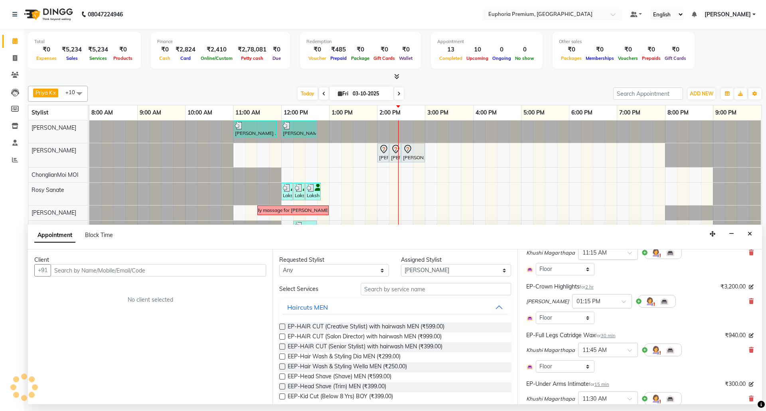
scroll to position [106, 0]
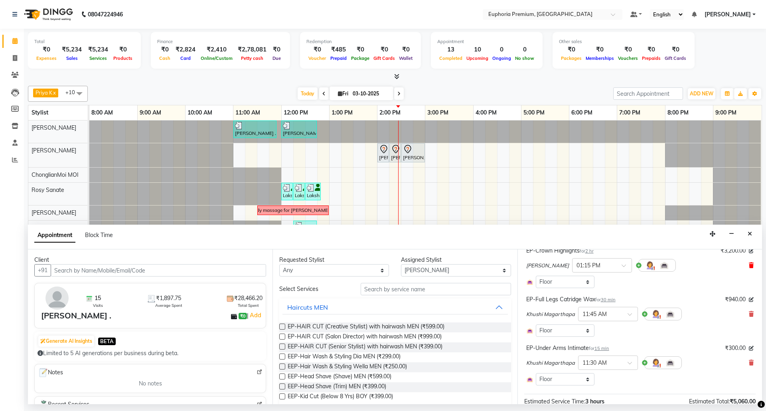
click at [749, 264] on icon at bounding box center [751, 266] width 5 height 6
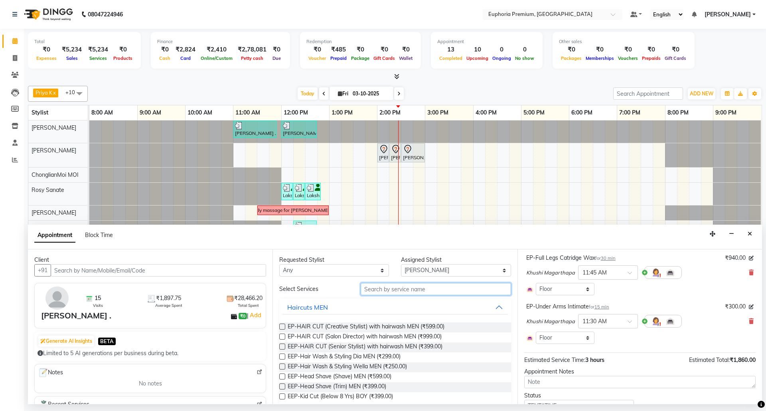
click at [446, 291] on input "text" at bounding box center [436, 289] width 150 height 12
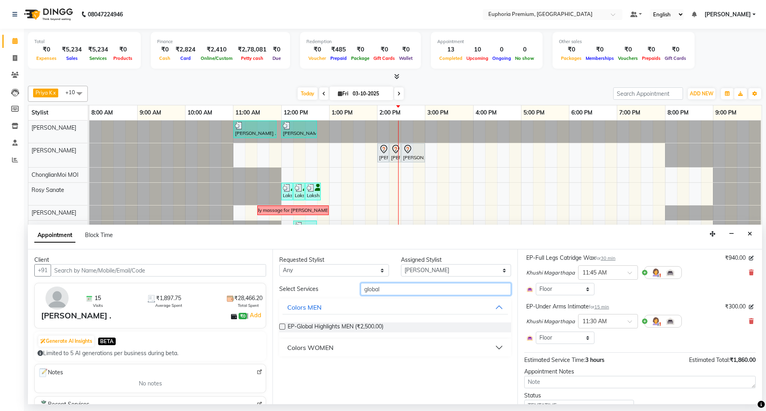
type input "global"
click at [302, 352] on div "Colors WOMEN" at bounding box center [310, 348] width 46 height 10
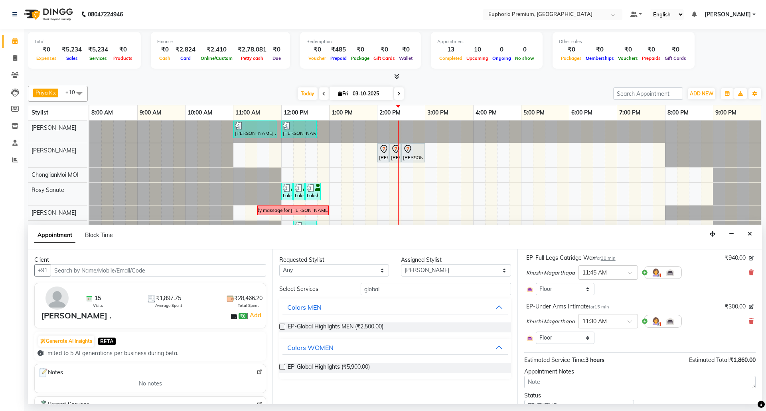
click at [285, 368] on label at bounding box center [282, 367] width 6 height 6
click at [285, 368] on input "checkbox" at bounding box center [281, 367] width 5 height 5
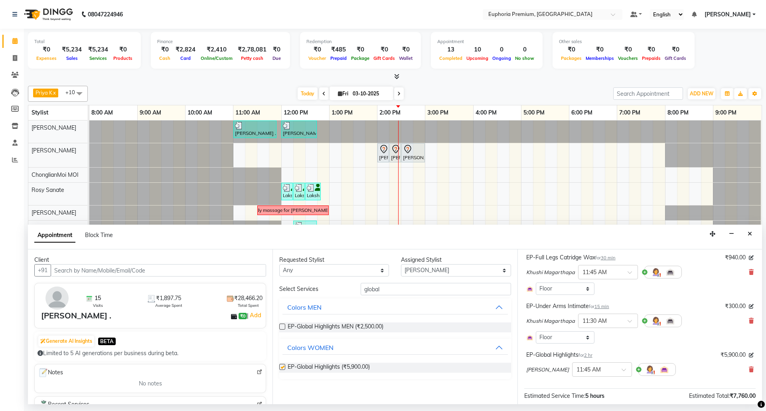
checkbox input "false"
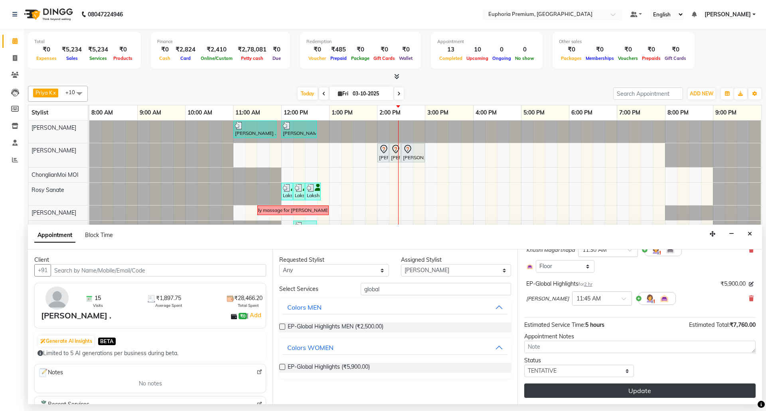
click at [627, 390] on button "Update" at bounding box center [639, 391] width 231 height 14
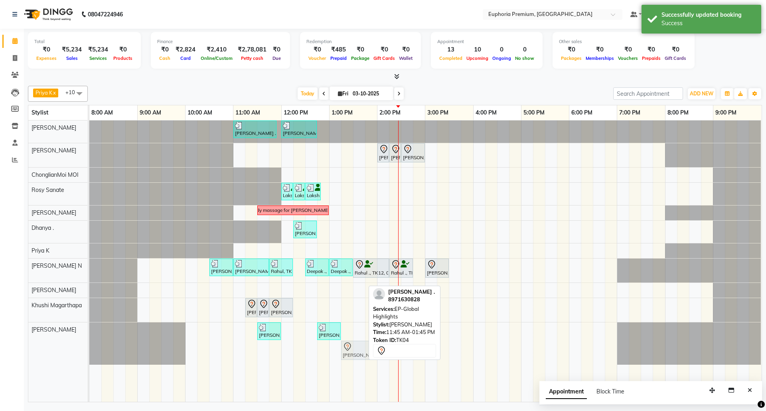
drag, startPoint x: 329, startPoint y: 352, endPoint x: 398, endPoint y: 347, distance: 69.6
click at [398, 347] on div "Priya K x ChonglianMoi MOI x Dhanya . x Shishi L x [PERSON_NAME] x [PERSON_NAME…" at bounding box center [395, 243] width 734 height 320
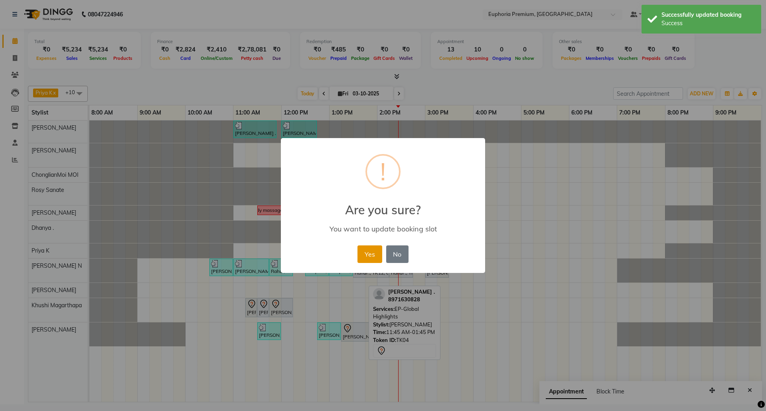
click at [373, 248] on button "Yes" at bounding box center [370, 254] width 24 height 18
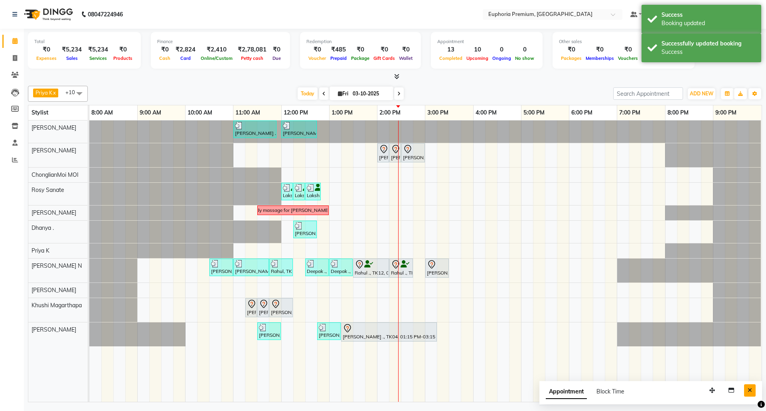
click at [749, 388] on icon "Close" at bounding box center [750, 390] width 4 height 6
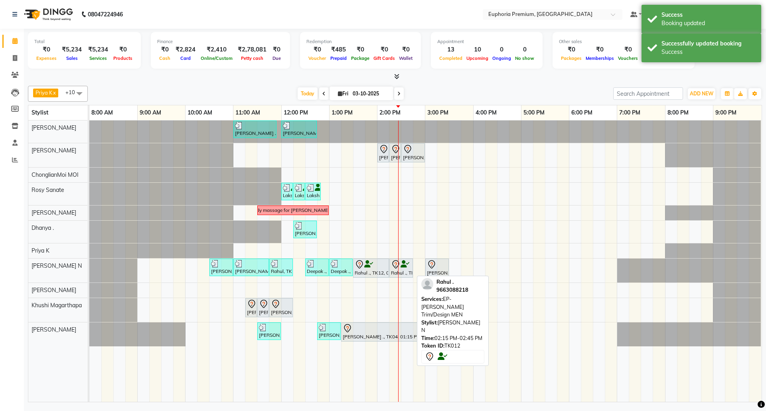
click at [402, 275] on div "Rahul ., TK12, 02:15 PM-02:45 PM, EP-[PERSON_NAME] Trim/Design MEN" at bounding box center [401, 268] width 22 height 17
select select "7"
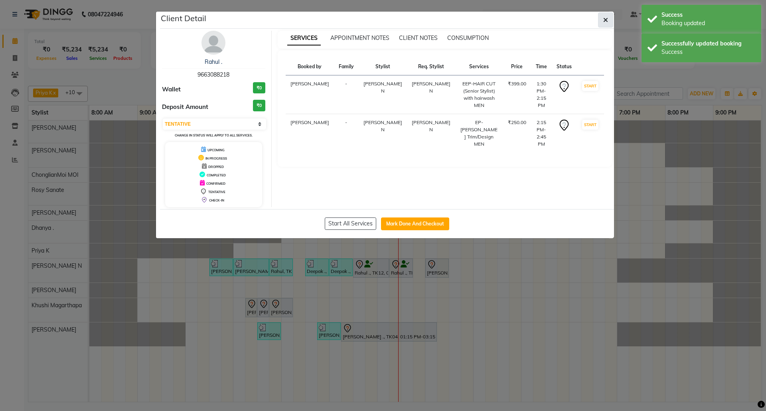
click at [604, 25] on button "button" at bounding box center [605, 19] width 15 height 15
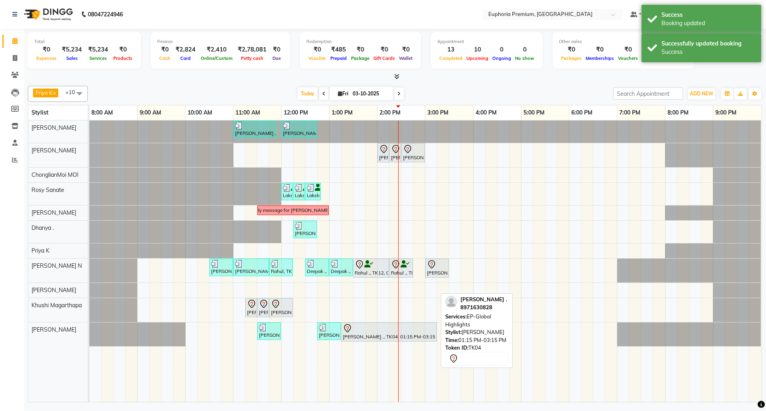
click at [413, 340] on div "[PERSON_NAME] ., TK04, 01:15 PM-03:15 PM, EP-Global Highlights" at bounding box center [389, 332] width 94 height 17
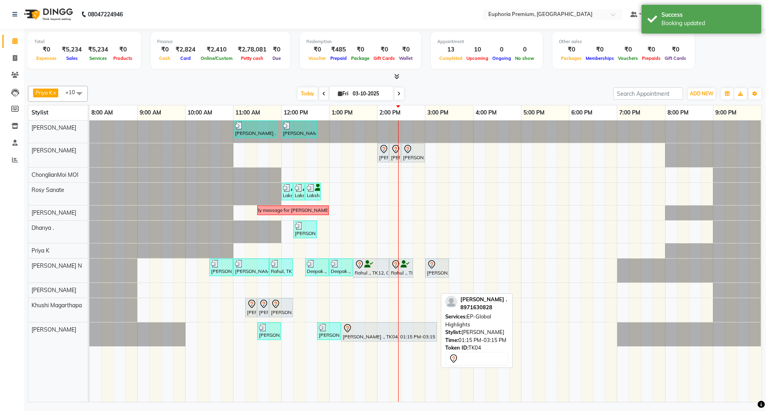
select select "7"
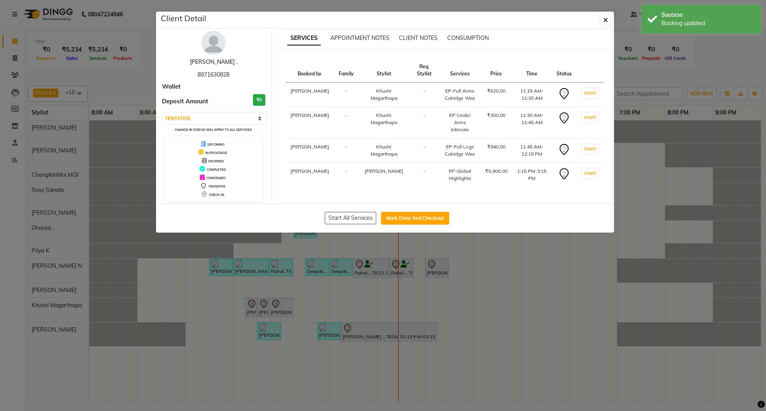
click at [217, 63] on link "[PERSON_NAME] ." at bounding box center [213, 61] width 47 height 7
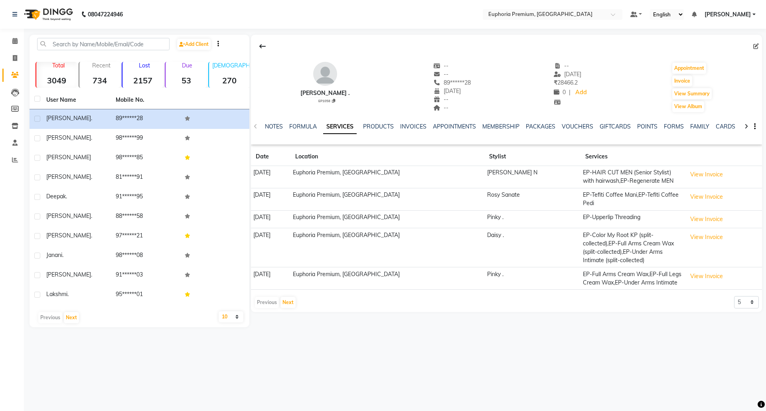
click at [399, 122] on div "NOTES FORMULA SERVICES PRODUCTS INVOICES APPOINTMENTS MEMBERSHIP PACKAGES VOUCH…" at bounding box center [506, 127] width 511 height 28
click at [576, 124] on link "VOUCHERS" at bounding box center [578, 126] width 32 height 7
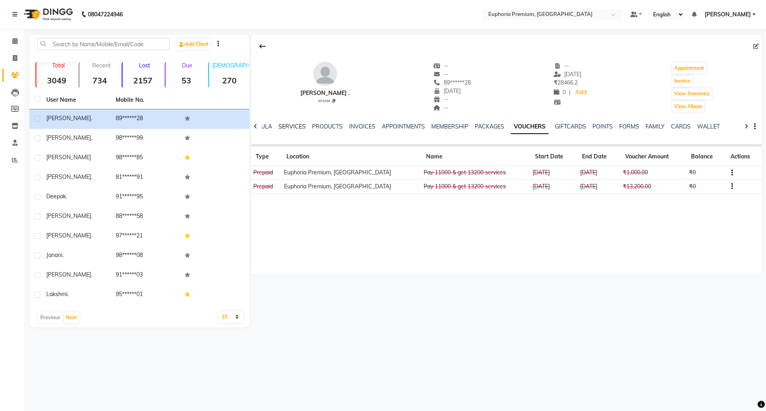
click at [291, 123] on link "SERVICES" at bounding box center [292, 126] width 27 height 7
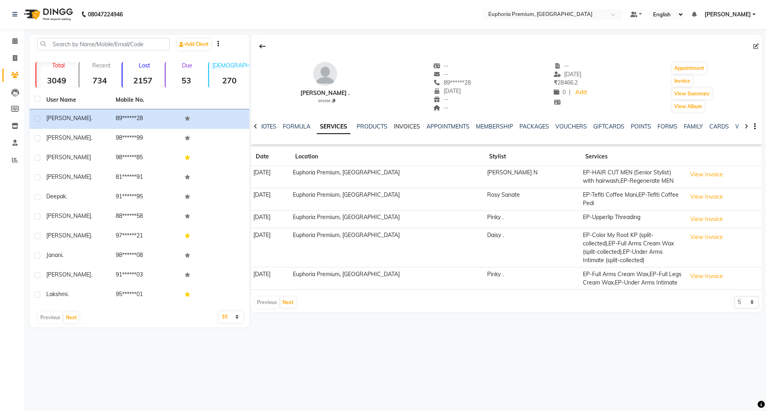
click at [401, 128] on link "INVOICES" at bounding box center [407, 126] width 26 height 7
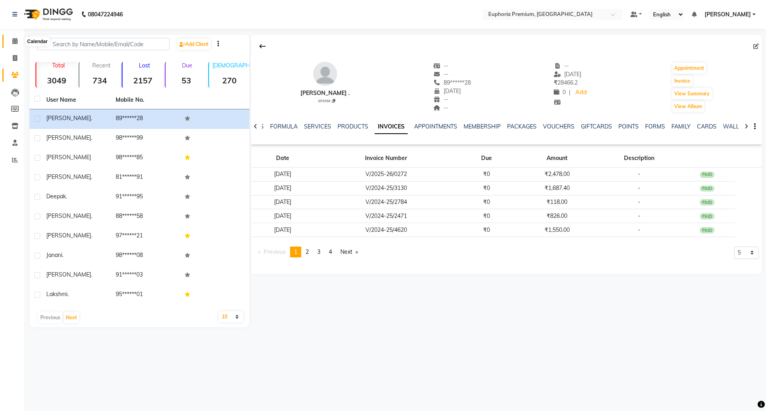
click at [16, 39] on icon at bounding box center [14, 41] width 5 height 6
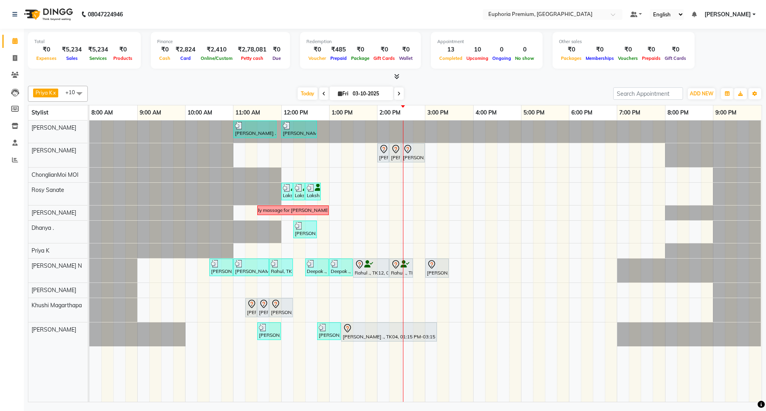
click at [496, 88] on div "[DATE] [DATE]" at bounding box center [351, 94] width 518 height 12
click at [474, 269] on div "[PERSON_NAME] ., TK06, 11:00 AM-11:55 AM, EP-Derma infusion treatment Pedi [PER…" at bounding box center [425, 261] width 672 height 281
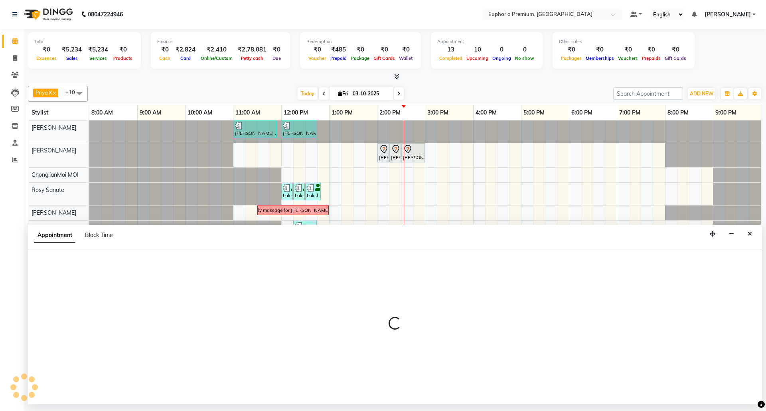
select select "74080"
select select "960"
select select "tentative"
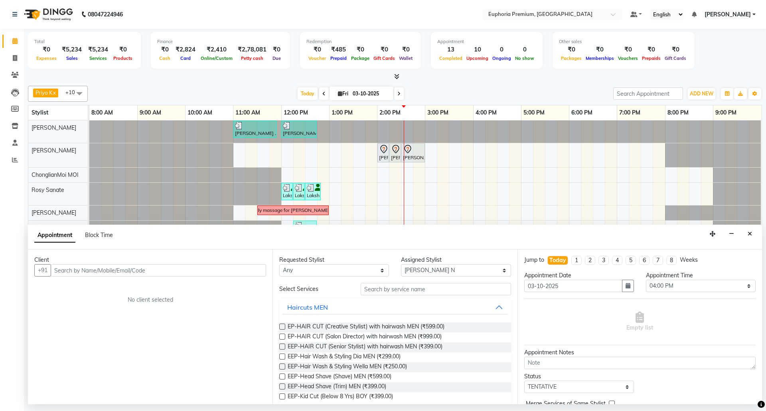
click at [158, 269] on input "text" at bounding box center [158, 270] width 215 height 12
click at [128, 290] on span "(EP1188)" at bounding box center [136, 288] width 28 height 8
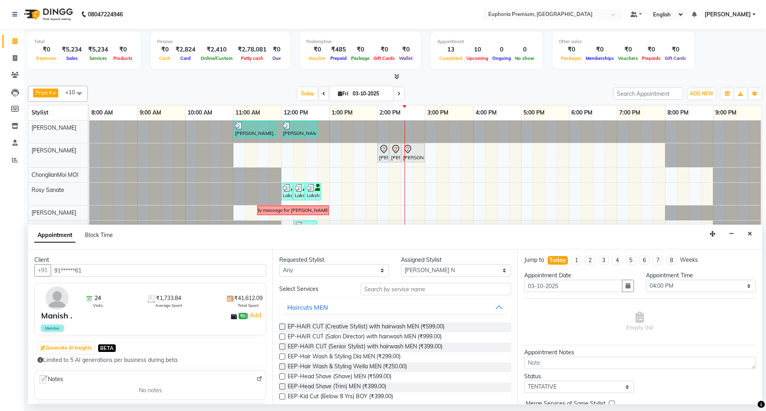
type input "91******61"
click at [404, 291] on input "text" at bounding box center [436, 289] width 150 height 12
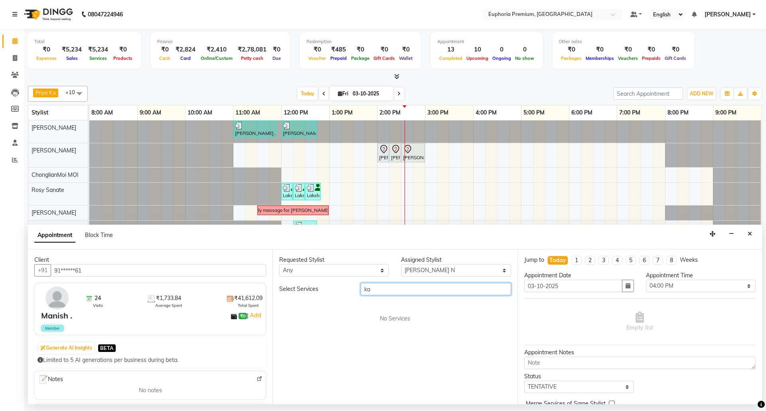
type input "k"
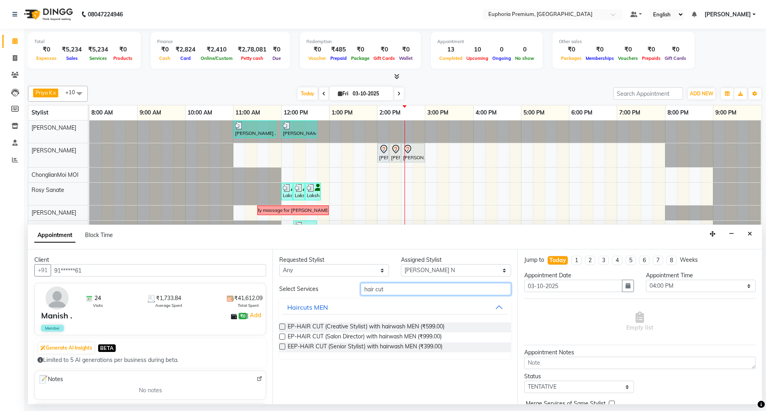
type input "hair cut"
click at [282, 348] on label at bounding box center [282, 347] width 6 height 6
click at [282, 348] on input "checkbox" at bounding box center [281, 347] width 5 height 5
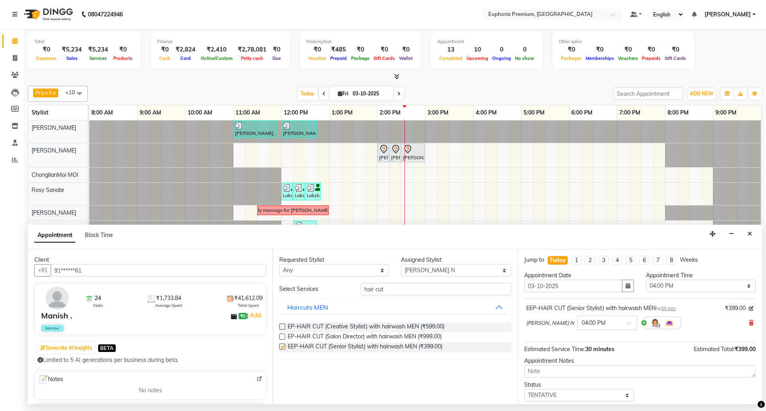
checkbox input "false"
click at [463, 269] on select "Select [PERSON_NAME] N [PERSON_NAME] N ChonglianMoi MOI [PERSON_NAME] . [PERSON…" at bounding box center [456, 270] width 110 height 12
select select "91236"
click at [401, 265] on select "Select [PERSON_NAME] N [PERSON_NAME] N ChonglianMoi MOI [PERSON_NAME] . [PERSON…" at bounding box center [456, 270] width 110 height 12
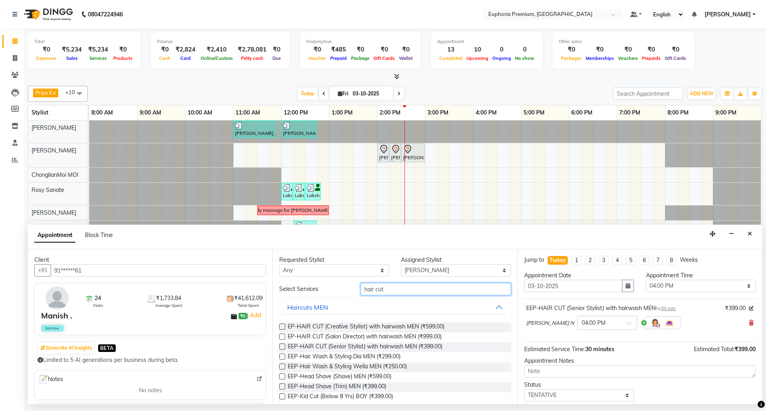
click at [396, 293] on input "hair cut" at bounding box center [436, 289] width 150 height 12
type input "h"
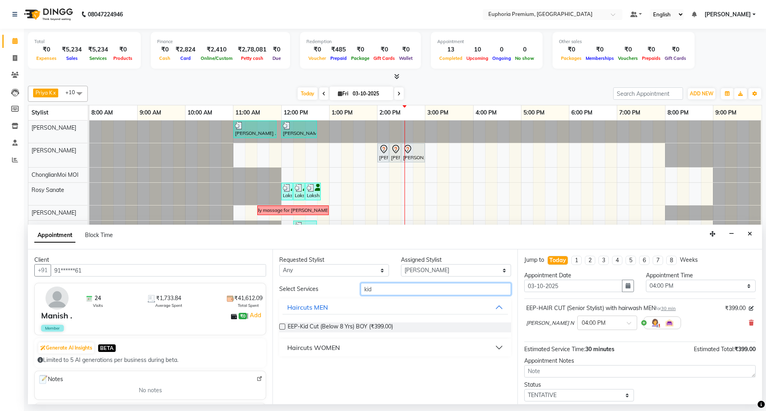
type input "kid"
click at [280, 326] on label at bounding box center [282, 327] width 6 height 6
click at [280, 326] on input "checkbox" at bounding box center [281, 327] width 5 height 5
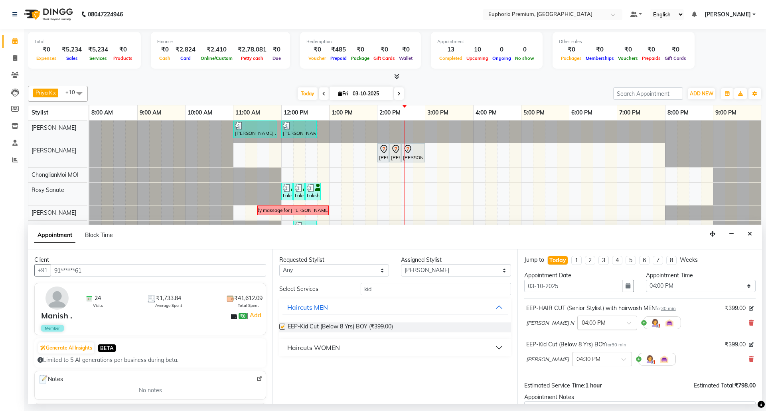
checkbox input "false"
click at [622, 361] on span at bounding box center [627, 362] width 10 height 8
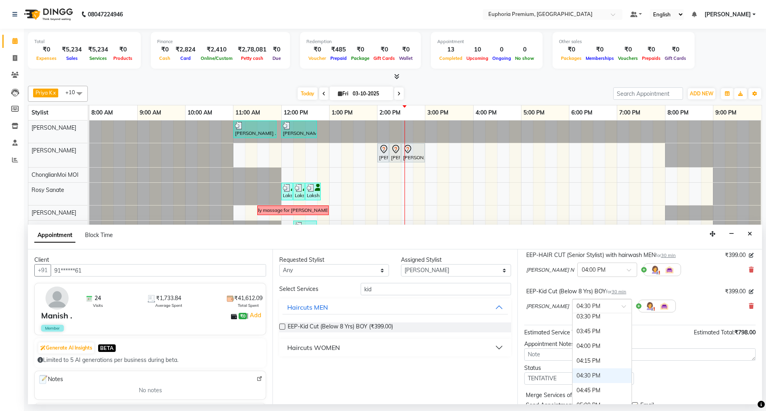
scroll to position [396, 0]
click at [580, 357] on div "04:00 PM" at bounding box center [602, 350] width 59 height 15
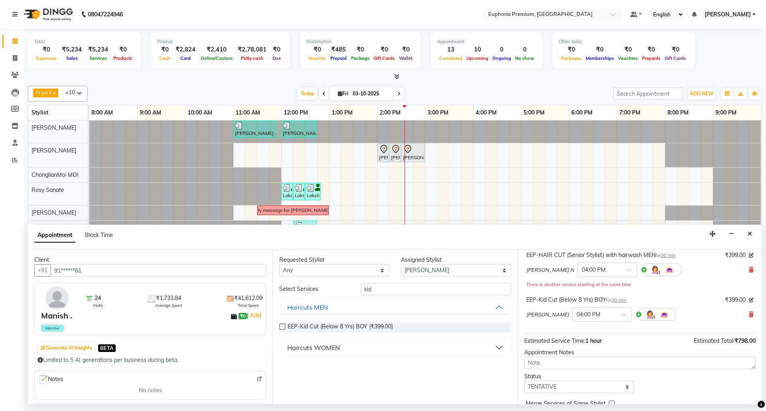
click at [685, 315] on div "[PERSON_NAME] × 04:00 PM" at bounding box center [639, 314] width 227 height 21
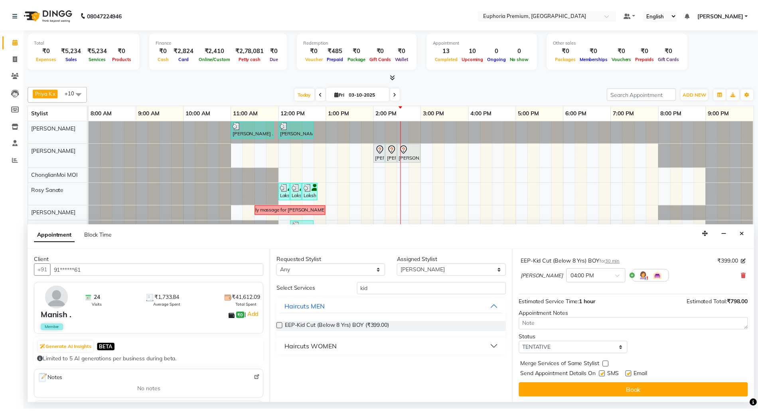
scroll to position [93, 0]
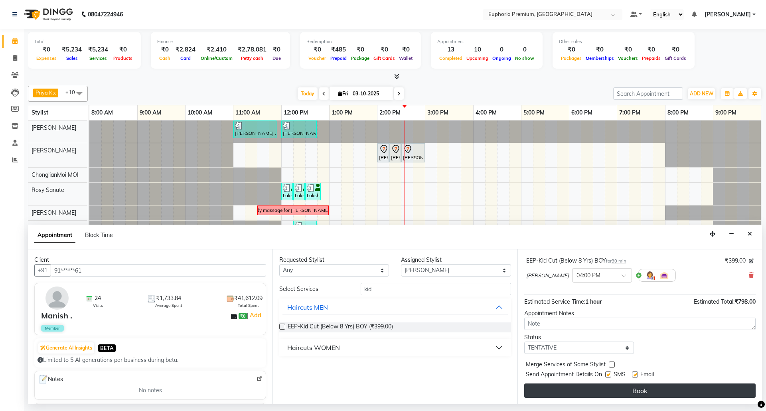
click at [654, 388] on button "Book" at bounding box center [639, 391] width 231 height 14
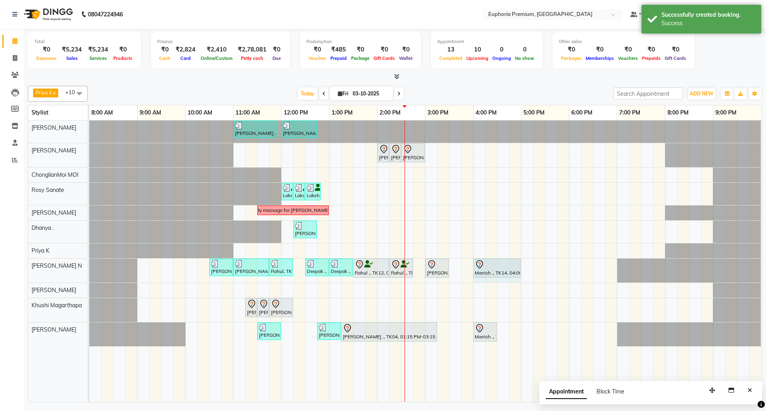
drag, startPoint x: 497, startPoint y: 270, endPoint x: 512, endPoint y: 271, distance: 15.2
click at [89, 271] on div "[PERSON_NAME] ., TK05, 10:30 AM-11:00 AM, EP-[PERSON_NAME] Trim/Design MEN [PER…" at bounding box center [89, 271] width 0 height 24
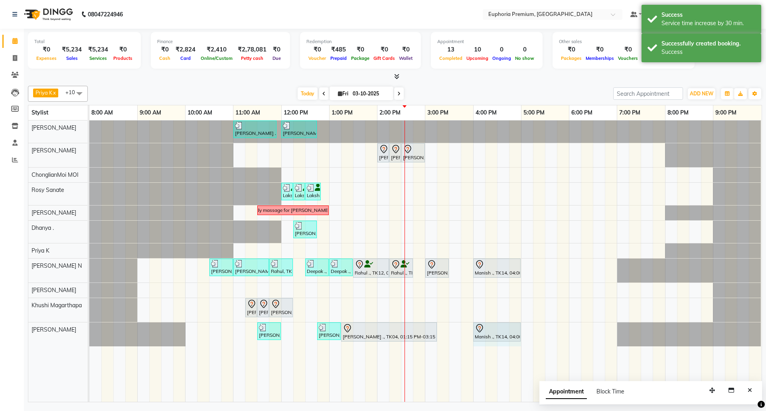
drag, startPoint x: 496, startPoint y: 332, endPoint x: 512, endPoint y: 334, distance: 15.3
click at [89, 334] on div "[PERSON_NAME] ., TK09, 11:30 AM-12:00 PM, EEP-HAIR CUT (Senior Stylist) with ha…" at bounding box center [89, 334] width 0 height 24
click at [754, 392] on button "Close" at bounding box center [750, 390] width 12 height 12
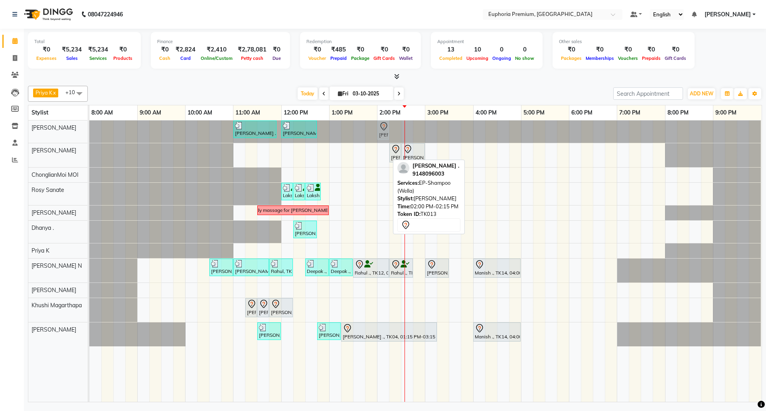
drag, startPoint x: 386, startPoint y: 155, endPoint x: 384, endPoint y: 138, distance: 17.7
click at [384, 138] on tbody "[PERSON_NAME] ., TK06, 11:00 AM-11:55 AM, EP-Derma infusion treatment Pedi [PER…" at bounding box center [425, 234] width 672 height 226
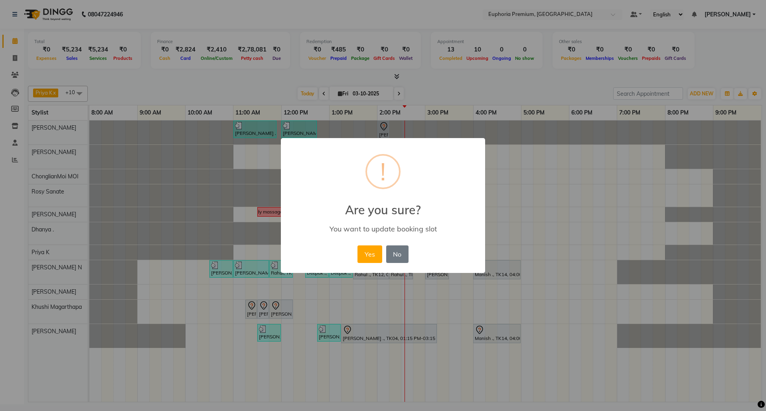
click at [371, 256] on button "Yes" at bounding box center [370, 254] width 24 height 18
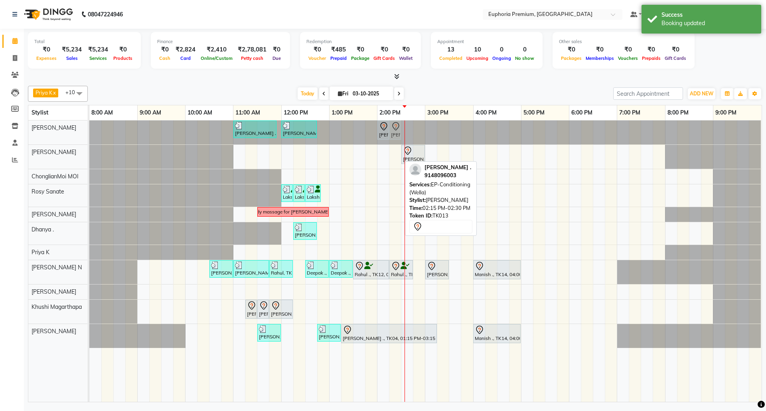
drag, startPoint x: 396, startPoint y: 155, endPoint x: 396, endPoint y: 143, distance: 12.0
click at [394, 136] on tbody "[PERSON_NAME] ., TK06, 11:00 AM-11:55 AM, EP-Derma infusion treatment Pedi [PER…" at bounding box center [425, 234] width 672 height 227
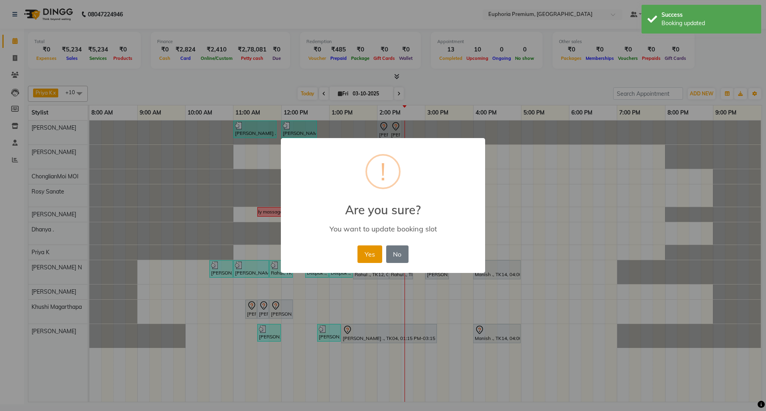
drag, startPoint x: 371, startPoint y: 252, endPoint x: 408, endPoint y: 176, distance: 85.0
click at [371, 252] on button "Yes" at bounding box center [370, 254] width 24 height 18
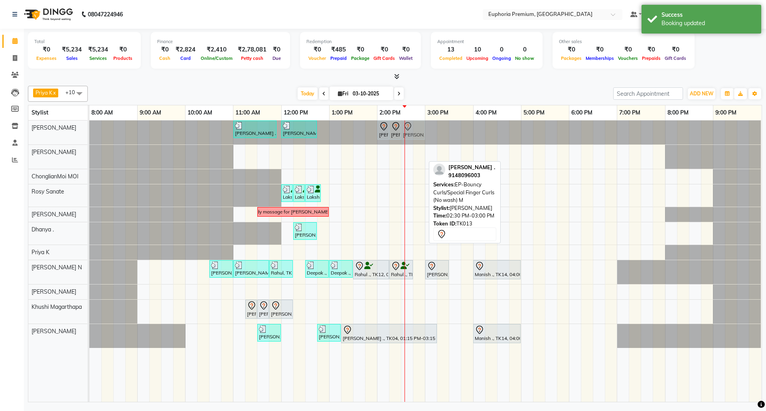
drag, startPoint x: 411, startPoint y: 153, endPoint x: 411, endPoint y: 136, distance: 17.2
click at [411, 136] on tbody "[PERSON_NAME] ., TK06, 11:00 AM-11:55 AM, EP-Derma infusion treatment Pedi [PER…" at bounding box center [425, 234] width 672 height 227
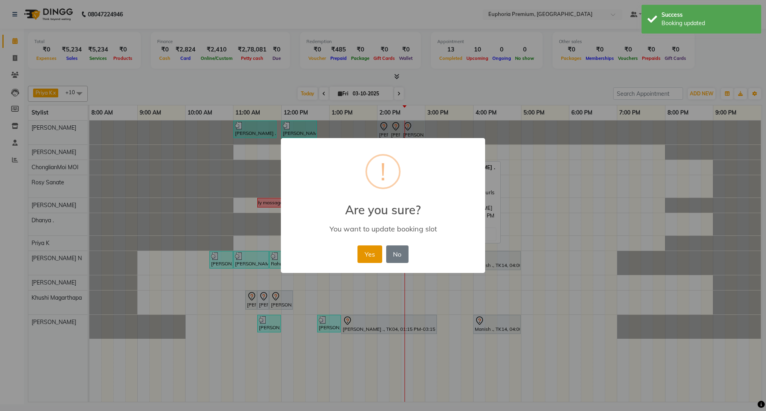
click at [373, 249] on button "Yes" at bounding box center [370, 254] width 24 height 18
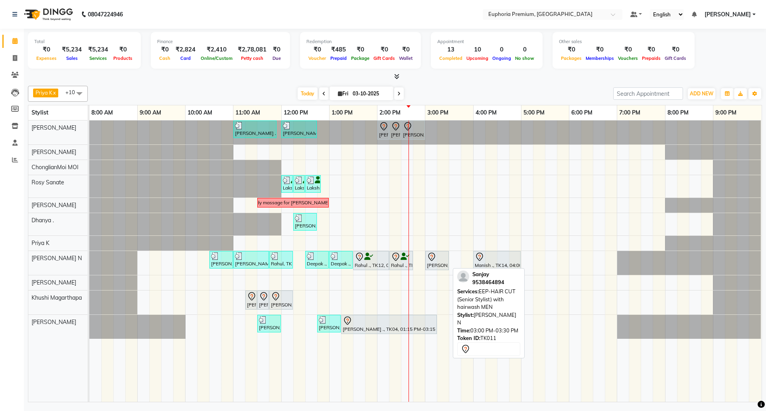
click at [436, 265] on div "[PERSON_NAME], TK11, 03:00 PM-03:30 PM, EEP-HAIR CUT (Senior Stylist) with hair…" at bounding box center [437, 260] width 22 height 17
click at [441, 258] on div at bounding box center [437, 257] width 20 height 10
select select "7"
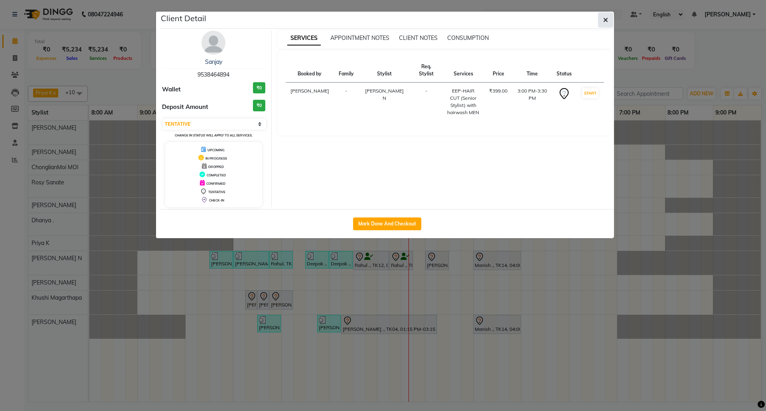
click at [607, 18] on icon "button" at bounding box center [605, 20] width 5 height 6
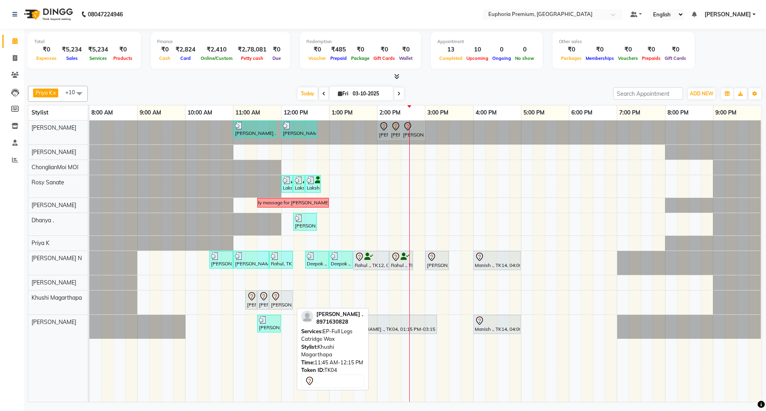
click at [279, 299] on icon at bounding box center [275, 296] width 7 height 8
select select "7"
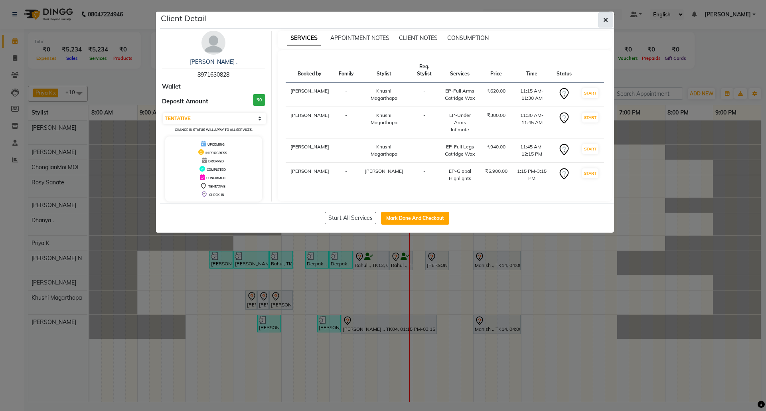
click at [603, 20] on icon "button" at bounding box center [605, 20] width 5 height 6
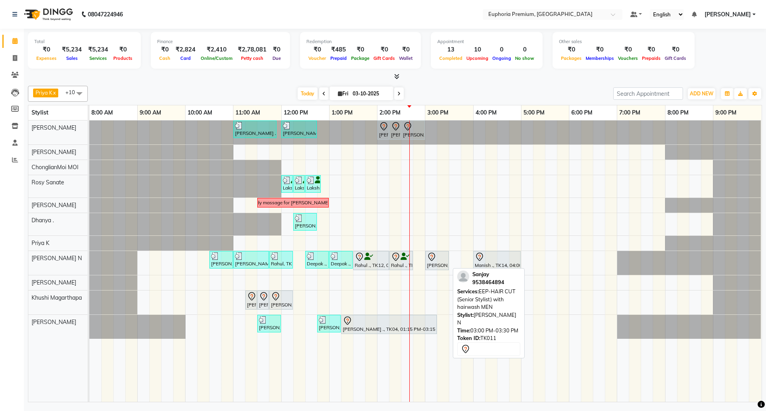
click at [431, 264] on div "[PERSON_NAME], TK11, 03:00 PM-03:30 PM, EEP-HAIR CUT (Senior Stylist) with hair…" at bounding box center [437, 260] width 22 height 17
select select "7"
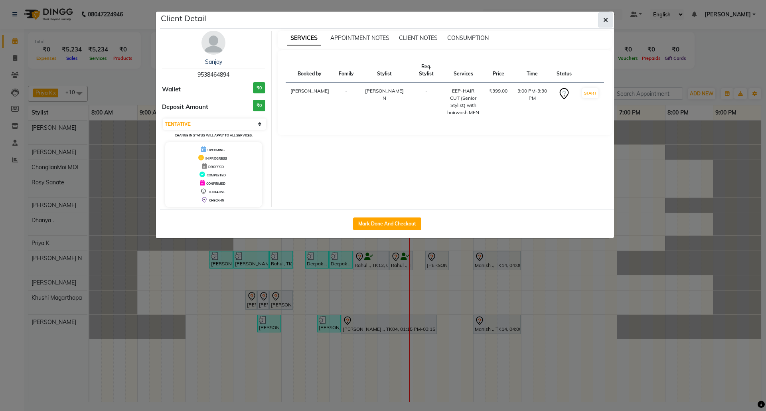
click at [606, 24] on button "button" at bounding box center [605, 19] width 15 height 15
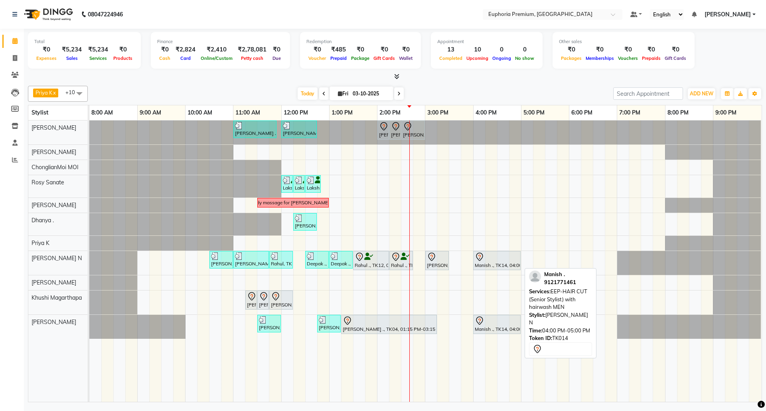
click at [519, 257] on div at bounding box center [520, 260] width 3 height 18
select select "7"
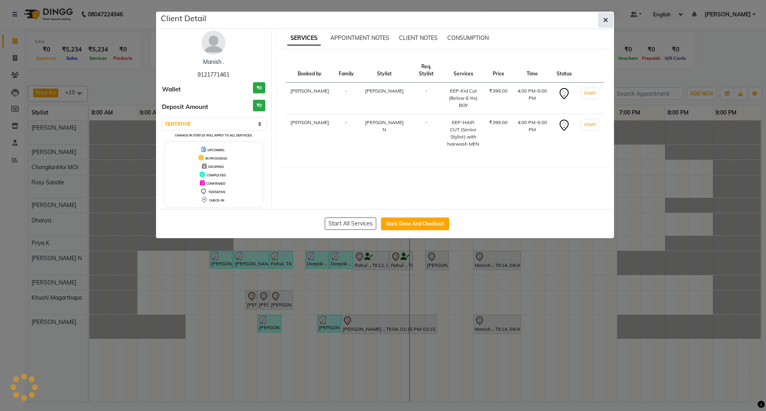
click at [607, 18] on icon "button" at bounding box center [605, 20] width 5 height 6
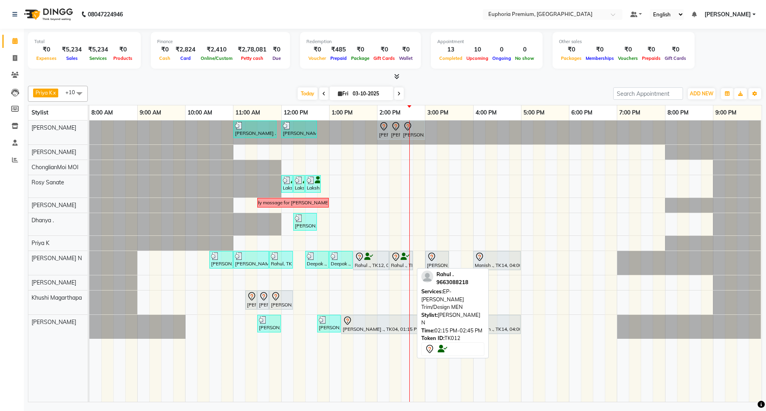
click at [396, 261] on icon at bounding box center [395, 257] width 7 height 8
select select "7"
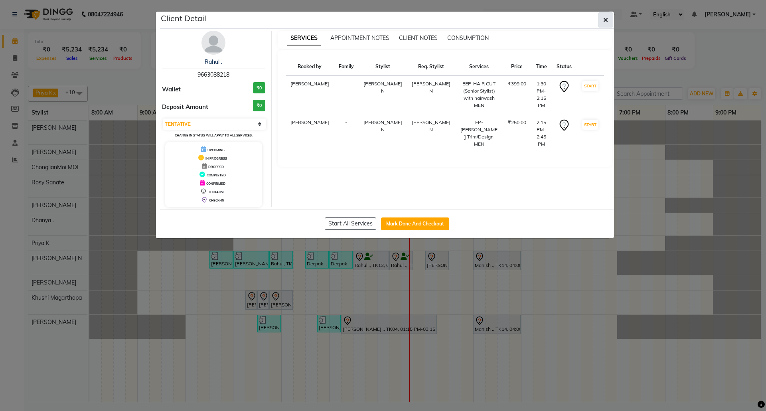
click at [604, 20] on icon "button" at bounding box center [605, 20] width 5 height 6
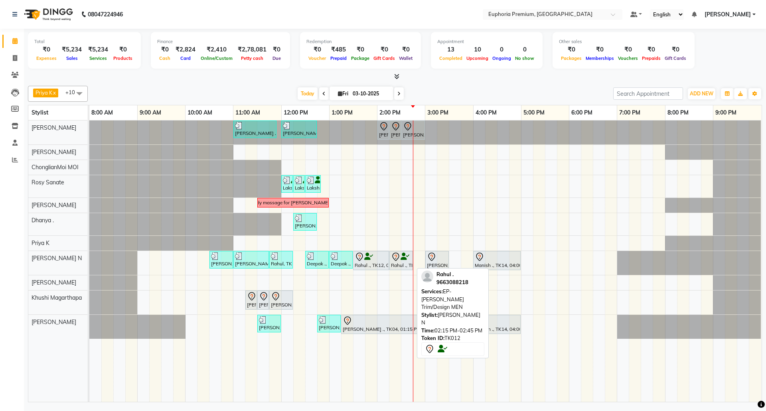
click at [395, 265] on div "Rahul ., TK12, 02:15 PM-02:45 PM, EP-[PERSON_NAME] Trim/Design MEN" at bounding box center [401, 260] width 22 height 17
select select "7"
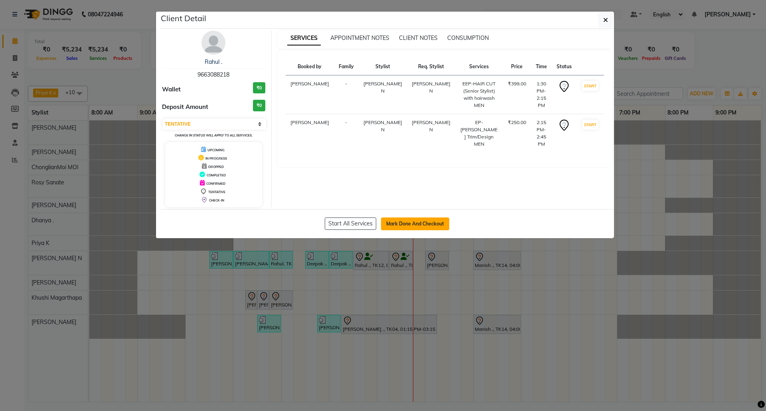
click at [419, 227] on button "Mark Done And Checkout" at bounding box center [415, 223] width 68 height 13
select select "7925"
select select "service"
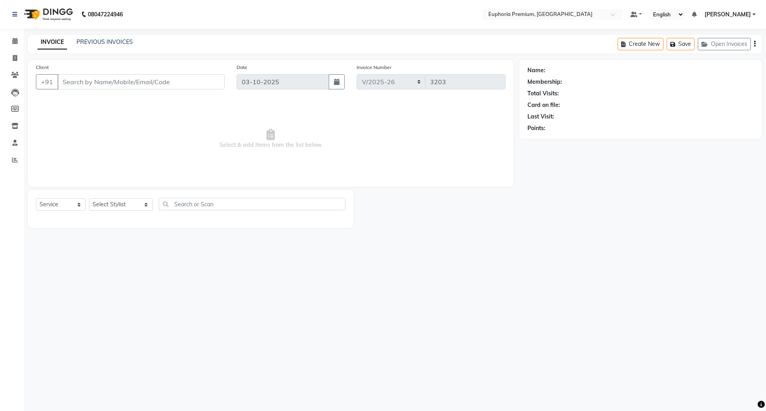
type input "96******18"
select select "74080"
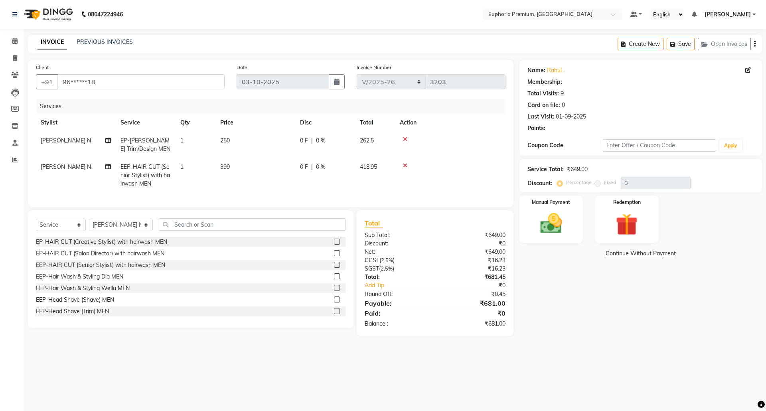
select select "1: Object"
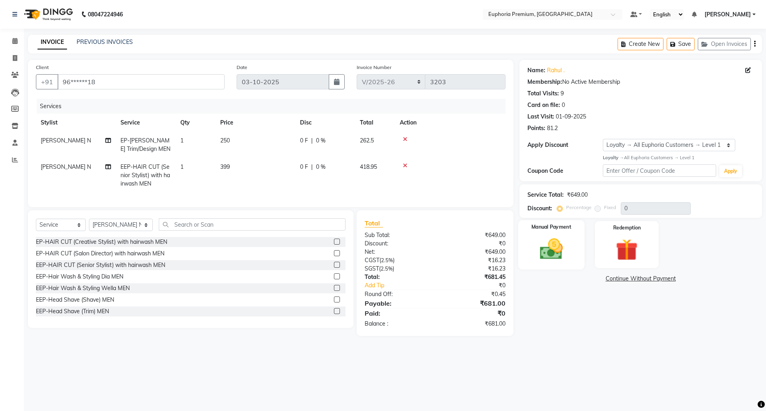
click at [551, 253] on img at bounding box center [551, 249] width 37 height 26
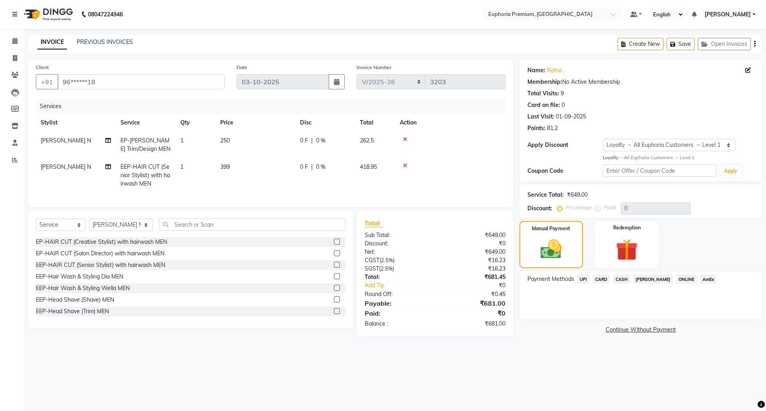
click at [583, 280] on span "UPI" at bounding box center [583, 279] width 12 height 9
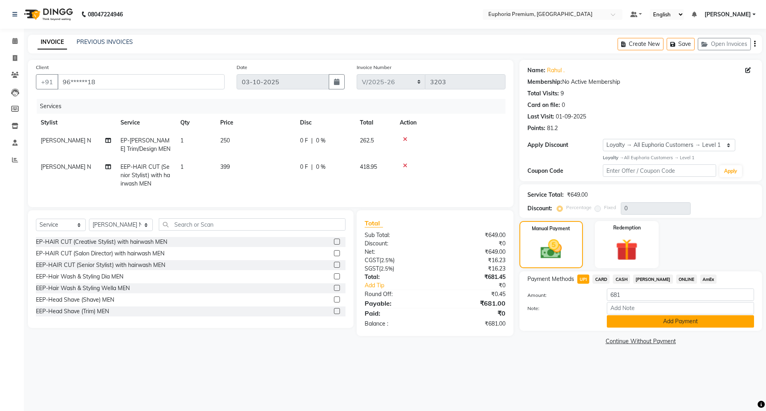
click at [666, 321] on button "Add Payment" at bounding box center [680, 321] width 147 height 12
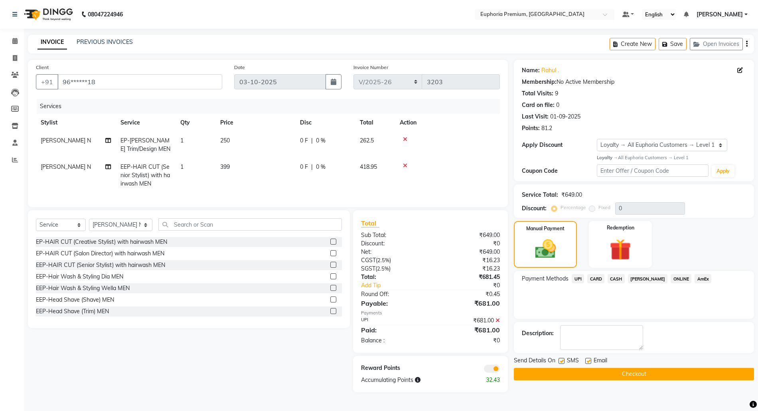
scroll to position [1, 0]
click at [643, 376] on button "Checkout" at bounding box center [634, 374] width 240 height 12
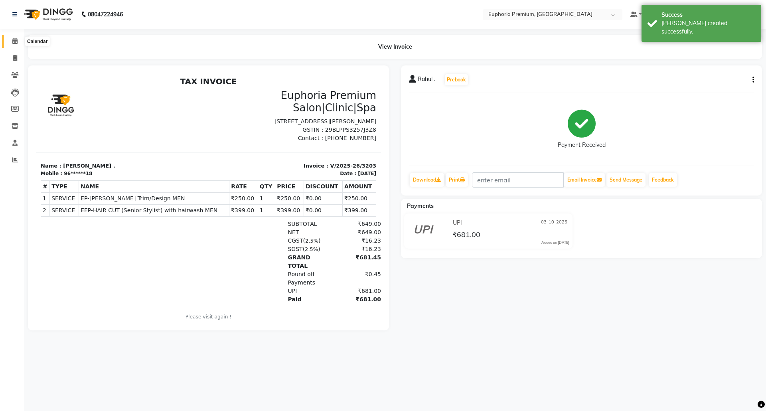
click at [14, 42] on icon at bounding box center [14, 41] width 5 height 6
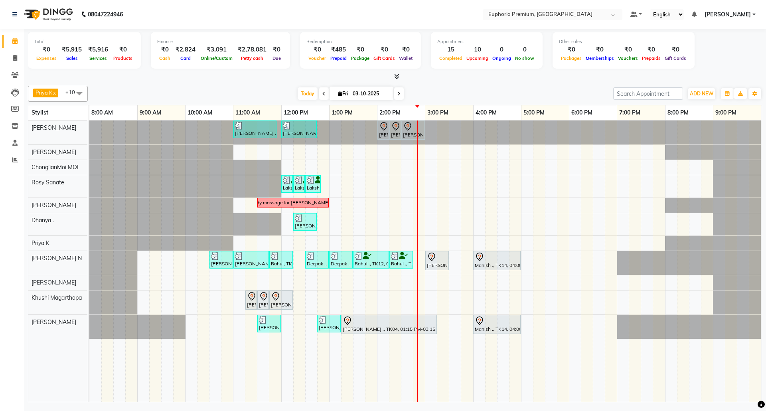
click at [747, 14] on span "[PERSON_NAME]" at bounding box center [728, 14] width 46 height 8
click at [724, 56] on link "Sign out" at bounding box center [714, 55] width 73 height 12
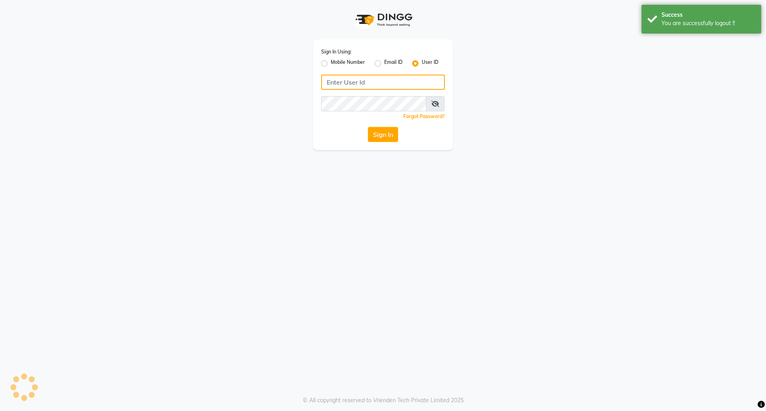
type input "8073170422"
click at [331, 64] on label "Mobile Number" at bounding box center [348, 64] width 34 height 10
click at [331, 64] on input "Mobile Number" at bounding box center [333, 61] width 5 height 5
radio input "true"
radio input "false"
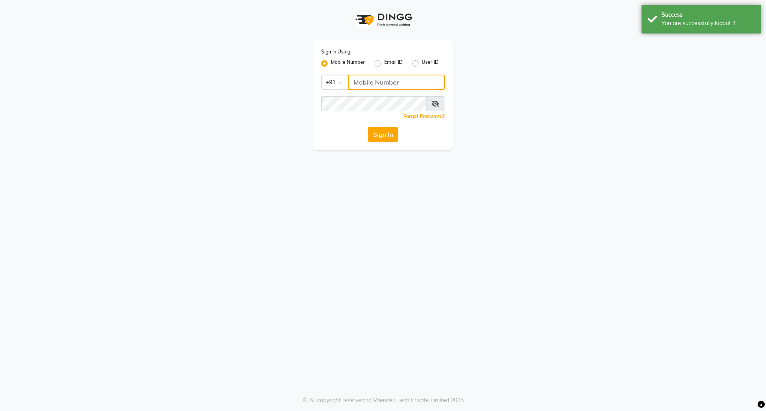
drag, startPoint x: 361, startPoint y: 87, endPoint x: 376, endPoint y: 95, distance: 16.8
click at [361, 87] on input "Username" at bounding box center [396, 82] width 97 height 15
type input "8073170422"
click at [393, 134] on button "Sign In" at bounding box center [383, 134] width 30 height 15
